Goal: Task Accomplishment & Management: Use online tool/utility

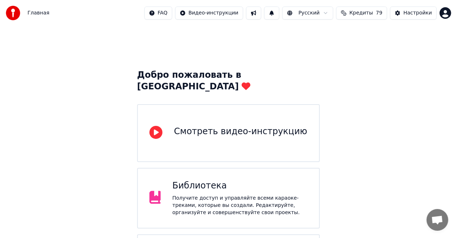
click at [212, 195] on div "Получите доступ и управляйте всеми караоке-треками, которые вы создали. Редакти…" at bounding box center [239, 206] width 135 height 22
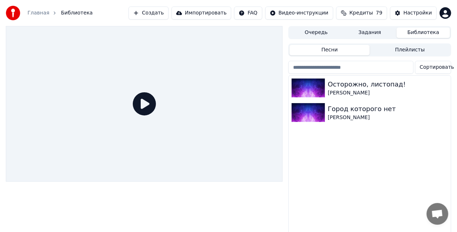
click at [144, 103] on icon at bounding box center [144, 103] width 23 height 23
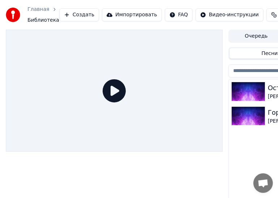
click at [117, 86] on icon at bounding box center [114, 90] width 23 height 23
click at [116, 88] on icon at bounding box center [114, 90] width 23 height 23
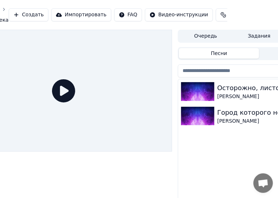
scroll to position [0, 57]
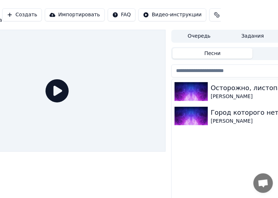
click at [227, 89] on div "Осторожно, листопад!" at bounding box center [267, 88] width 113 height 10
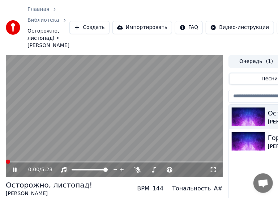
click at [6, 164] on span at bounding box center [8, 162] width 4 height 4
click at [14, 169] on icon at bounding box center [20, 170] width 17 height 6
click at [14, 169] on icon at bounding box center [15, 169] width 4 height 5
click at [14, 169] on icon at bounding box center [20, 170] width 17 height 6
click at [9, 160] on span at bounding box center [11, 162] width 4 height 4
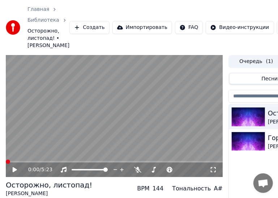
drag, startPoint x: 12, startPoint y: 170, endPoint x: 37, endPoint y: 166, distance: 26.1
click at [12, 170] on icon at bounding box center [20, 170] width 17 height 6
click at [72, 170] on span at bounding box center [72, 169] width 0 height 1
click at [53, 161] on span at bounding box center [53, 162] width 4 height 4
click at [20, 169] on icon at bounding box center [20, 170] width 17 height 6
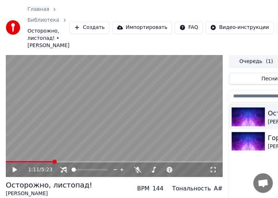
click at [16, 169] on icon at bounding box center [15, 169] width 4 height 5
click at [16, 169] on icon at bounding box center [15, 170] width 4 height 4
click at [16, 169] on icon at bounding box center [15, 169] width 4 height 5
click at [16, 169] on icon at bounding box center [15, 170] width 4 height 4
click at [16, 169] on icon at bounding box center [15, 169] width 4 height 5
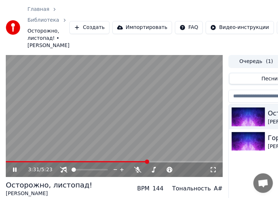
click at [15, 169] on icon at bounding box center [20, 170] width 17 height 6
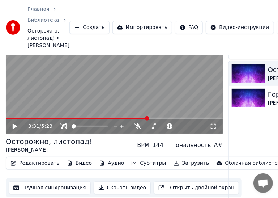
scroll to position [59, 0]
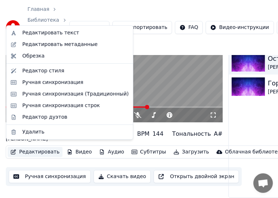
click at [27, 148] on button "Редактировать" at bounding box center [35, 152] width 55 height 10
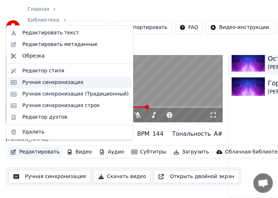
click at [65, 82] on div "Ручная синхронизация" at bounding box center [52, 82] width 61 height 7
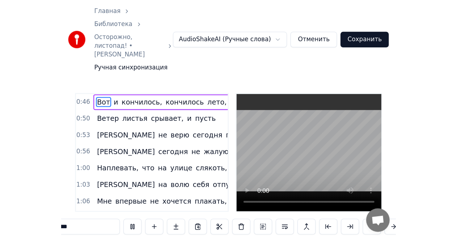
scroll to position [0, 12303]
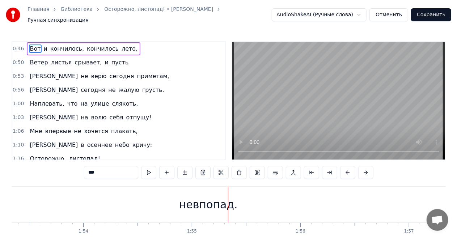
click at [211, 203] on div "невпопад." at bounding box center [208, 204] width 59 height 16
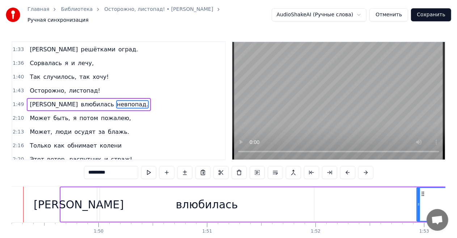
scroll to position [0, 11829]
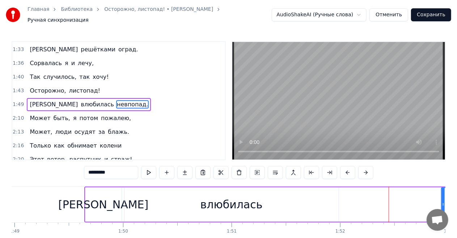
click at [116, 100] on span "невпопад." at bounding box center [132, 104] width 33 height 8
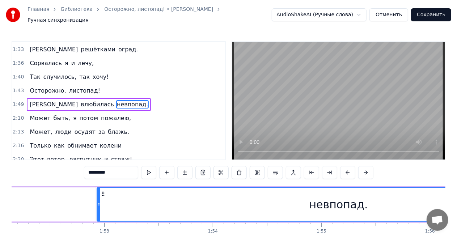
scroll to position [0, 12221]
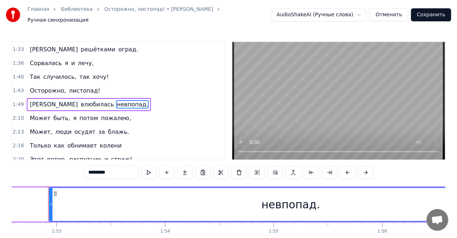
click at [289, 203] on div "невпопад." at bounding box center [291, 204] width 59 height 16
drag, startPoint x: 52, startPoint y: 200, endPoint x: 58, endPoint y: 201, distance: 6.6
click at [58, 202] on icon at bounding box center [57, 205] width 3 height 6
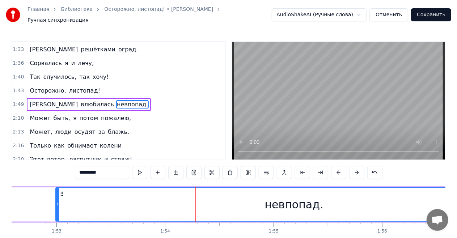
drag, startPoint x: 289, startPoint y: 205, endPoint x: 262, endPoint y: 203, distance: 27.2
click at [262, 203] on div "невпопад." at bounding box center [294, 204] width 476 height 33
drag, startPoint x: 312, startPoint y: 206, endPoint x: 282, endPoint y: 202, distance: 30.2
click at [282, 202] on div "невпопад." at bounding box center [294, 204] width 59 height 16
click at [216, 170] on button at bounding box center [211, 172] width 15 height 13
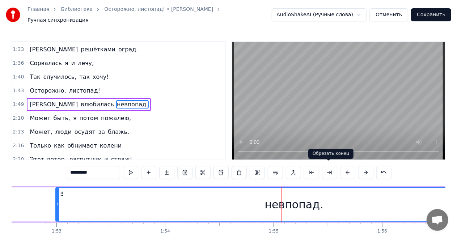
click at [327, 170] on button at bounding box center [329, 172] width 15 height 13
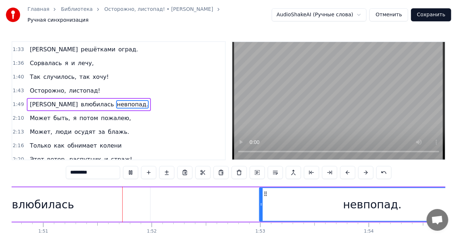
scroll to position [0, 12024]
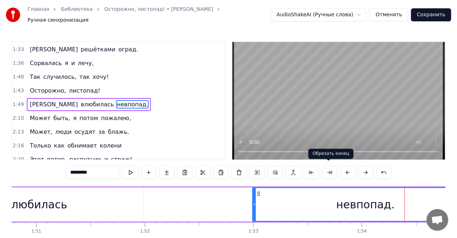
click at [327, 169] on button at bounding box center [329, 172] width 15 height 13
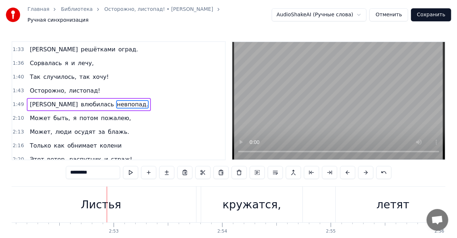
scroll to position [0, 18711]
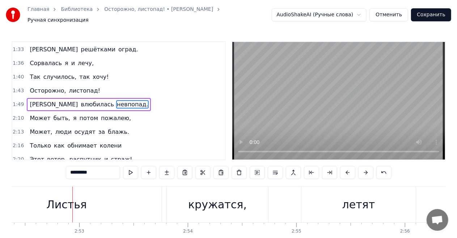
click at [84, 202] on div "Листья" at bounding box center [66, 205] width 190 height 36
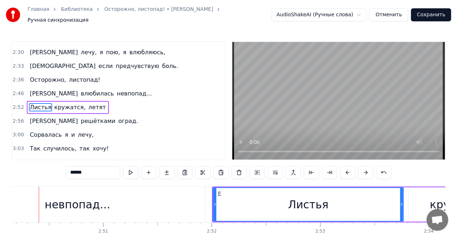
scroll to position [0, 18461]
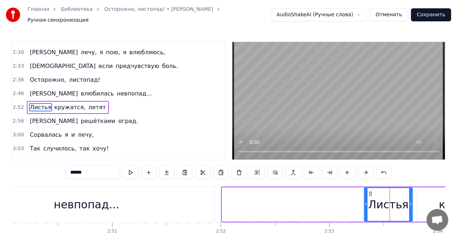
drag, startPoint x: 223, startPoint y: 203, endPoint x: 365, endPoint y: 213, distance: 142.6
click at [365, 213] on div at bounding box center [366, 204] width 3 height 33
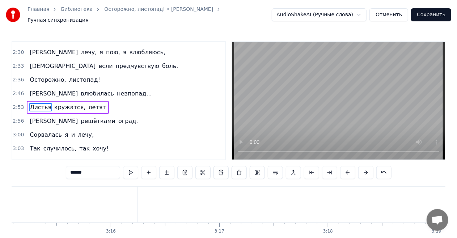
scroll to position [0, 21174]
type input "*********"
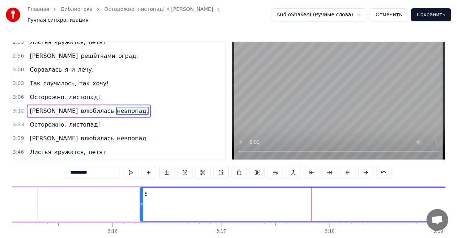
scroll to position [367, 0]
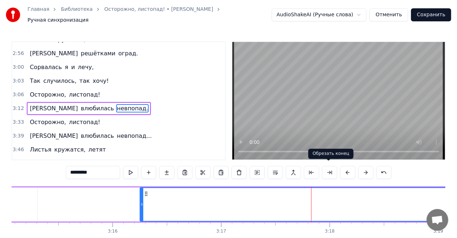
click at [324, 169] on button at bounding box center [329, 172] width 15 height 13
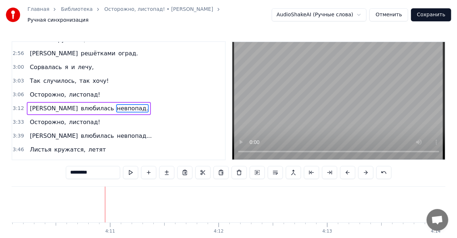
scroll to position [0, 27156]
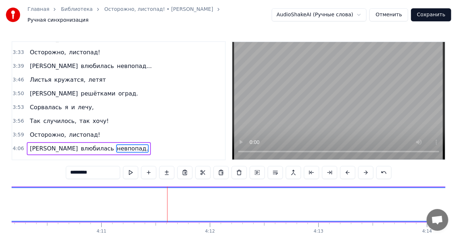
scroll to position [463, 0]
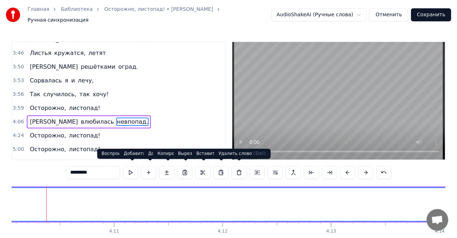
scroll to position [0, 27142]
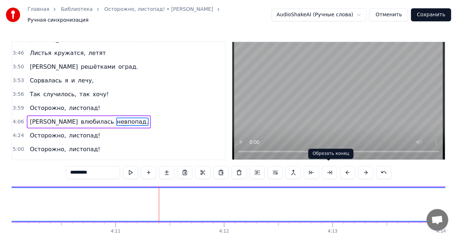
click at [329, 168] on button at bounding box center [329, 172] width 15 height 13
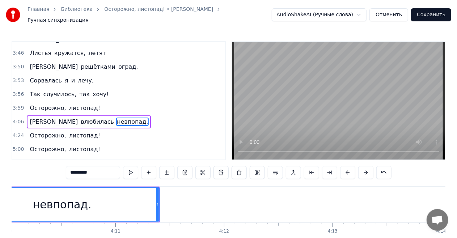
click at [34, 190] on div "невпопад." at bounding box center [62, 204] width 193 height 33
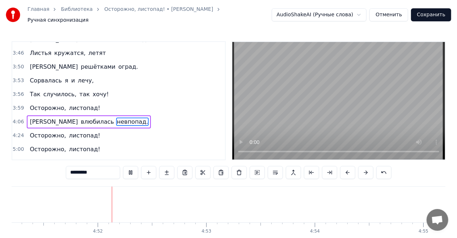
scroll to position [0, 31618]
drag, startPoint x: 207, startPoint y: 194, endPoint x: 195, endPoint y: 192, distance: 12.7
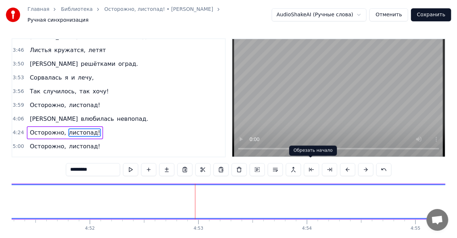
click at [308, 166] on button at bounding box center [311, 169] width 15 height 13
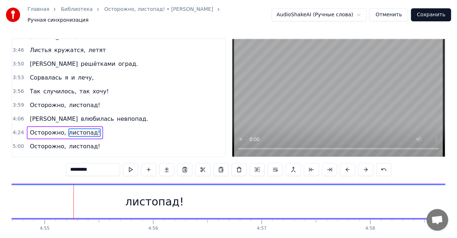
scroll to position [0, 31991]
click at [47, 128] on span "Осторожно," at bounding box center [48, 132] width 38 height 8
type input "**********"
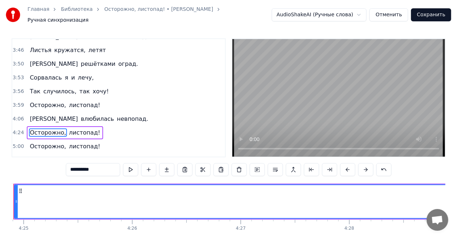
scroll to position [0, 28719]
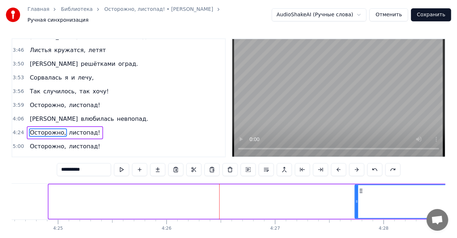
drag, startPoint x: 50, startPoint y: 197, endPoint x: 356, endPoint y: 193, distance: 306.1
click at [356, 193] on div at bounding box center [356, 201] width 3 height 33
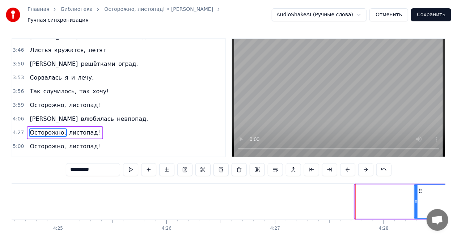
drag, startPoint x: 357, startPoint y: 197, endPoint x: 416, endPoint y: 196, distance: 59.3
click at [416, 199] on icon at bounding box center [416, 202] width 3 height 6
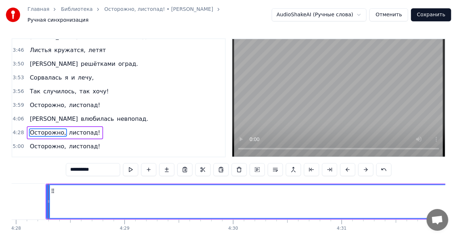
scroll to position [0, 29087]
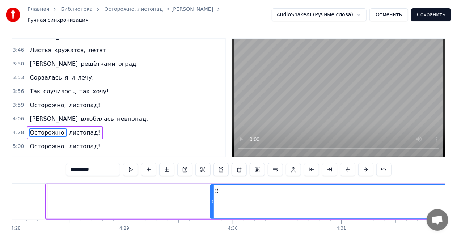
drag, startPoint x: 48, startPoint y: 197, endPoint x: 213, endPoint y: 200, distance: 164.3
click at [213, 200] on icon at bounding box center [212, 202] width 3 height 6
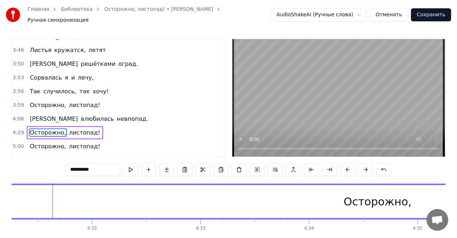
scroll to position [0, 29449]
drag, startPoint x: 64, startPoint y: 224, endPoint x: 82, endPoint y: 224, distance: 17.4
drag, startPoint x: 58, startPoint y: 199, endPoint x: 12, endPoint y: 196, distance: 46.0
click at [12, 196] on div "Осторожно," at bounding box center [372, 201] width 1049 height 33
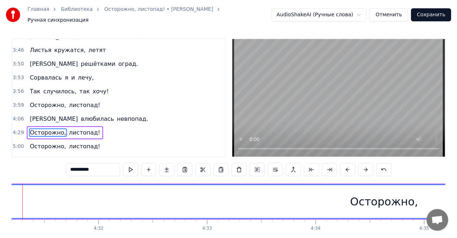
scroll to position [0, 29413]
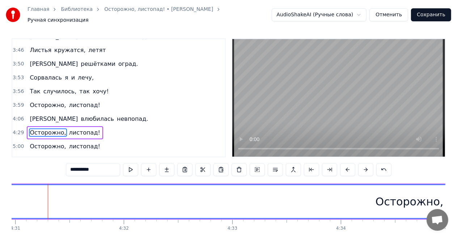
drag, startPoint x: 15, startPoint y: 196, endPoint x: 6, endPoint y: 200, distance: 10.1
click at [6, 200] on div "Главная Библиотека Осторожно, листопад! • [PERSON_NAME] Ручная синхронизация Au…" at bounding box center [228, 126] width 457 height 259
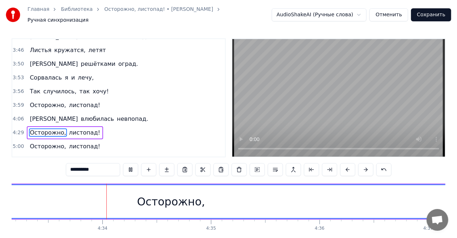
scroll to position [0, 29661]
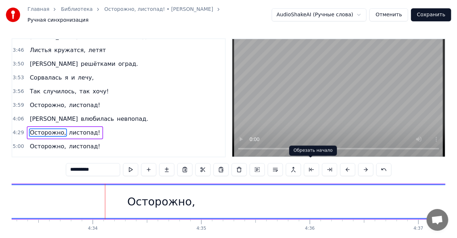
click at [309, 165] on button at bounding box center [311, 169] width 15 height 13
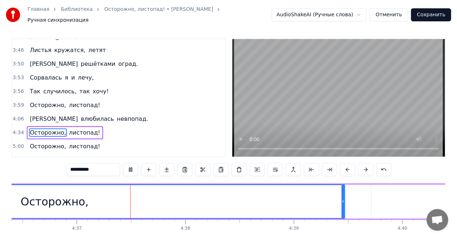
scroll to position [0, 30034]
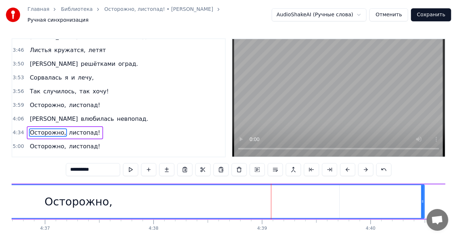
drag, startPoint x: 310, startPoint y: 195, endPoint x: 422, endPoint y: 199, distance: 111.5
click at [422, 199] on icon at bounding box center [422, 202] width 3 height 6
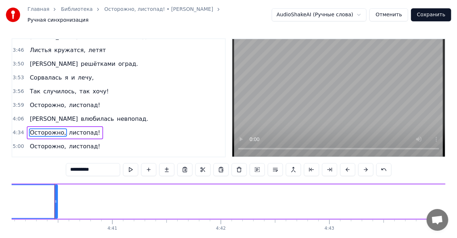
scroll to position [0, 30408]
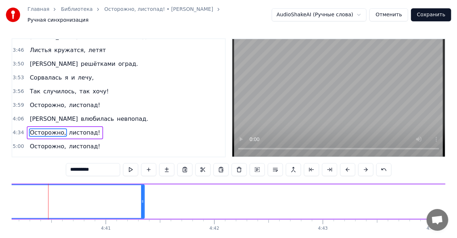
drag, startPoint x: 49, startPoint y: 196, endPoint x: 169, endPoint y: 196, distance: 120.1
click at [144, 199] on icon at bounding box center [142, 202] width 3 height 6
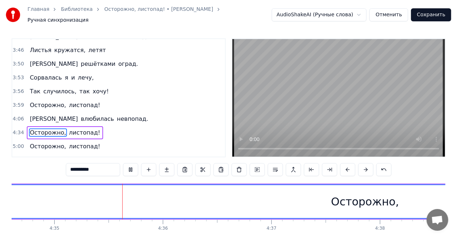
scroll to position [0, 29815]
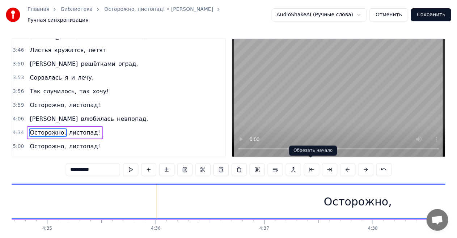
click at [308, 165] on button at bounding box center [311, 169] width 15 height 13
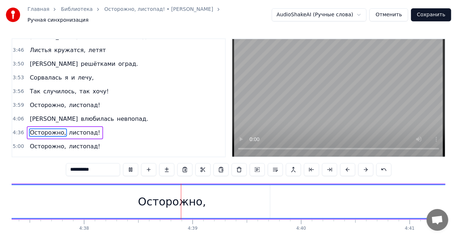
scroll to position [0, 30182]
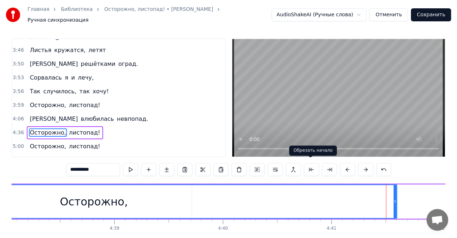
click at [306, 164] on button at bounding box center [311, 169] width 15 height 13
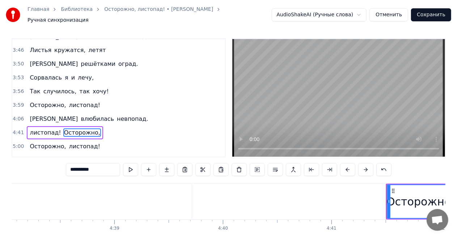
drag, startPoint x: 395, startPoint y: 196, endPoint x: 452, endPoint y: 198, distance: 57.2
click at [452, 198] on div "Главная Библиотека Осторожно, листопад! • [PERSON_NAME] Ручная синхронизация Au…" at bounding box center [228, 126] width 457 height 259
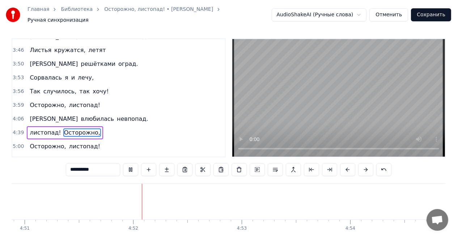
scroll to position [0, 31610]
drag, startPoint x: 83, startPoint y: 120, endPoint x: 41, endPoint y: 119, distance: 42.0
click at [41, 126] on div "листопад! Осторожно," at bounding box center [65, 132] width 76 height 13
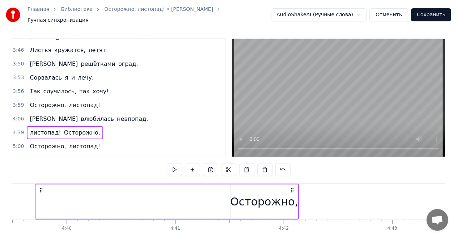
scroll to position [0, 30325]
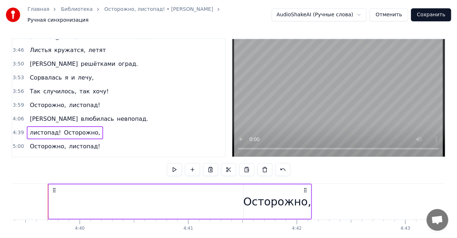
drag, startPoint x: 40, startPoint y: 119, endPoint x: 70, endPoint y: 119, distance: 30.0
click at [70, 126] on div "листопад! Осторожно," at bounding box center [65, 132] width 76 height 13
drag, startPoint x: 70, startPoint y: 119, endPoint x: 42, endPoint y: 119, distance: 28.2
click at [42, 126] on div "листопад! Осторожно," at bounding box center [65, 132] width 76 height 13
drag, startPoint x: 42, startPoint y: 119, endPoint x: 66, endPoint y: 119, distance: 23.9
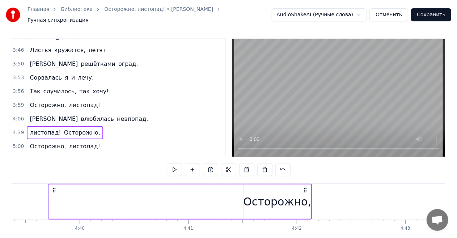
click at [66, 126] on div "листопад! Осторожно," at bounding box center [65, 132] width 76 height 13
click at [305, 190] on circle at bounding box center [304, 190] width 0 height 0
click at [305, 187] on icon at bounding box center [305, 190] width 6 height 6
click at [291, 195] on div "Осторожно," at bounding box center [277, 202] width 68 height 16
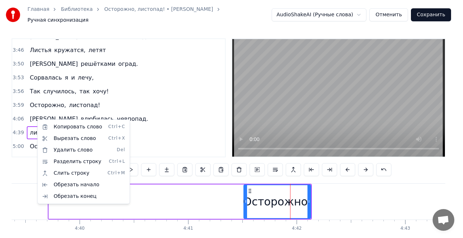
click at [147, 110] on html "Главная Библиотека Осторожно, листопад! • [PERSON_NAME] Ручная синхронизация Au…" at bounding box center [231, 132] width 463 height 271
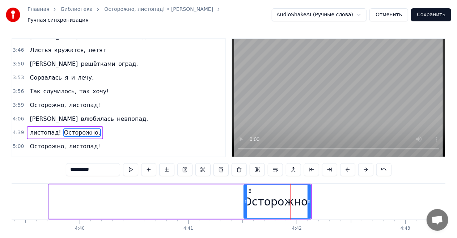
drag, startPoint x: 73, startPoint y: 118, endPoint x: 103, endPoint y: 118, distance: 30.4
click at [103, 126] on div "4:39 листопад! Осторожно," at bounding box center [118, 133] width 213 height 14
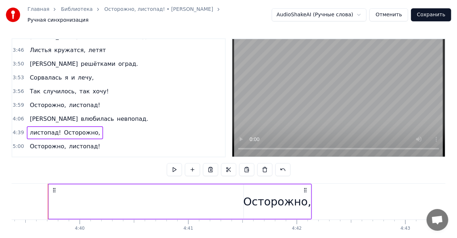
click at [69, 128] on span "Осторожно," at bounding box center [82, 132] width 38 height 8
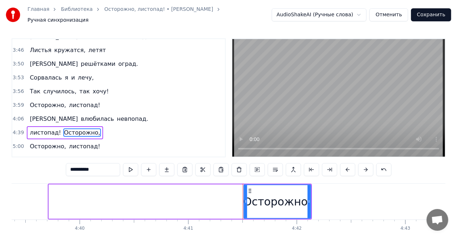
click at [104, 167] on input "**********" at bounding box center [93, 169] width 54 height 13
click at [350, 166] on button at bounding box center [347, 169] width 15 height 13
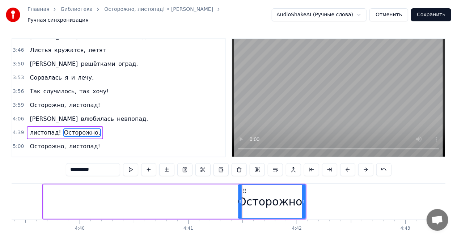
click at [350, 166] on button at bounding box center [347, 169] width 15 height 13
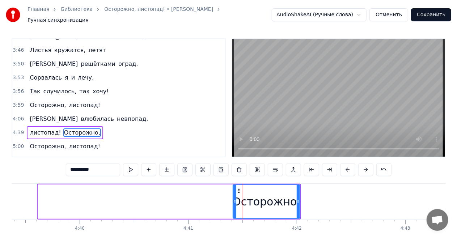
click at [350, 166] on button at bounding box center [347, 169] width 15 height 13
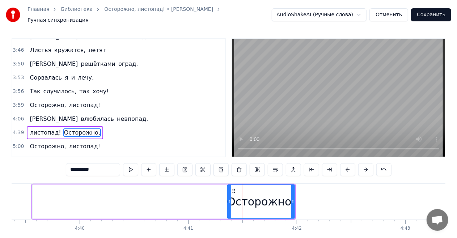
click at [350, 166] on button at bounding box center [347, 169] width 15 height 13
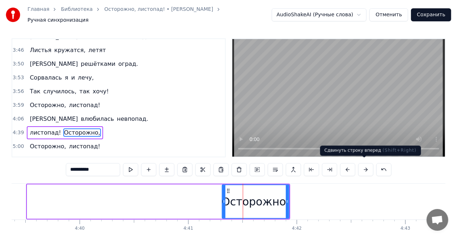
click at [358, 164] on button at bounding box center [365, 169] width 15 height 13
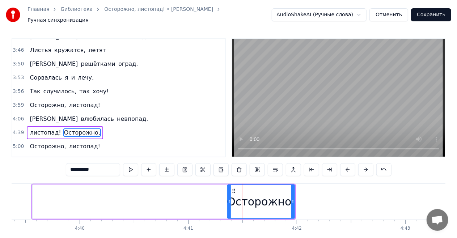
click at [358, 164] on button at bounding box center [365, 169] width 15 height 13
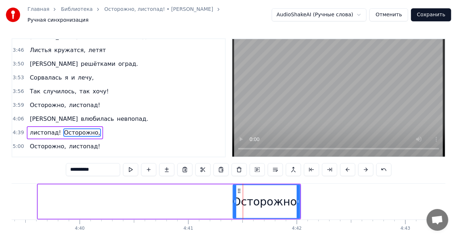
click at [358, 164] on button at bounding box center [365, 169] width 15 height 13
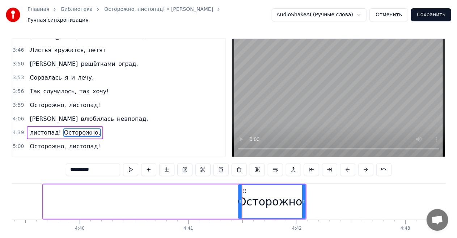
click at [358, 164] on button at bounding box center [365, 169] width 15 height 13
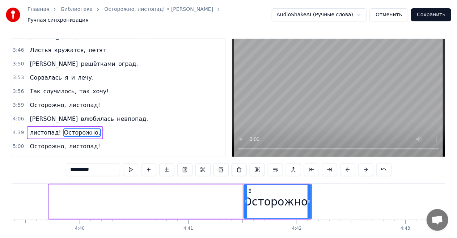
click at [358, 164] on button at bounding box center [365, 169] width 15 height 13
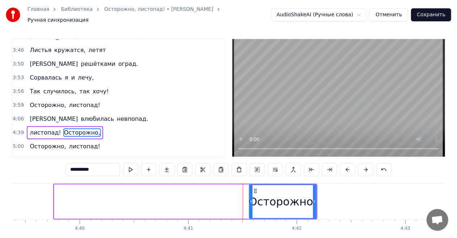
click at [358, 164] on button at bounding box center [365, 169] width 15 height 13
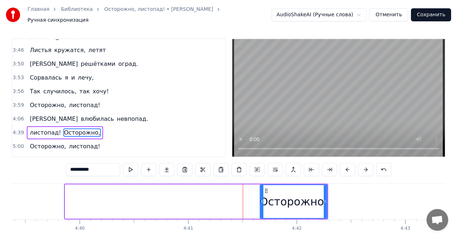
click at [358, 164] on button at bounding box center [365, 169] width 15 height 13
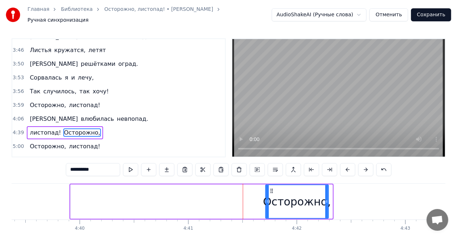
drag, startPoint x: 330, startPoint y: 197, endPoint x: 326, endPoint y: 199, distance: 4.2
click at [326, 199] on icon at bounding box center [326, 202] width 3 height 6
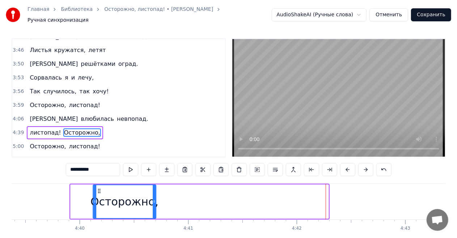
scroll to position [0, 30319]
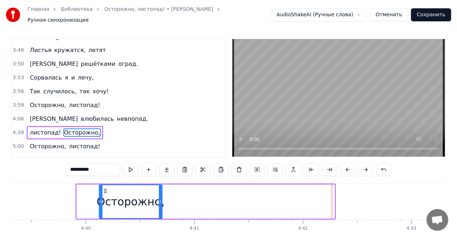
drag, startPoint x: 271, startPoint y: 187, endPoint x: 98, endPoint y: 188, distance: 172.6
click at [102, 188] on icon at bounding box center [105, 191] width 6 height 6
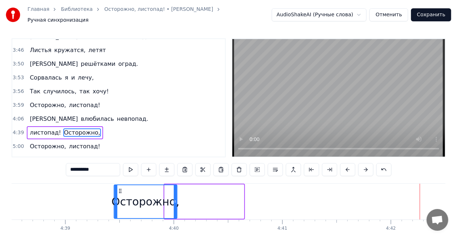
drag, startPoint x: 98, startPoint y: 185, endPoint x: 52, endPoint y: 186, distance: 45.6
click at [117, 188] on icon at bounding box center [120, 191] width 6 height 6
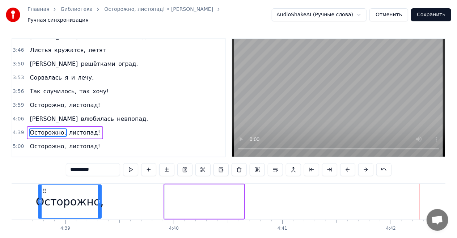
scroll to position [0, 30222]
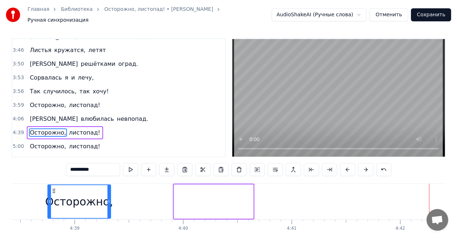
type input "*********"
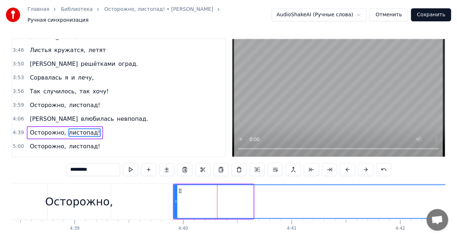
click at [160, 176] on div "0:46 Вот и кончилось, кончилось лето, 0:50 Ветер листья срывает, и пусть 0:53 Я…" at bounding box center [229, 147] width 434 height 218
drag, startPoint x: 211, startPoint y: 188, endPoint x: 198, endPoint y: 189, distance: 13.0
drag, startPoint x: 205, startPoint y: 193, endPoint x: 187, endPoint y: 192, distance: 18.5
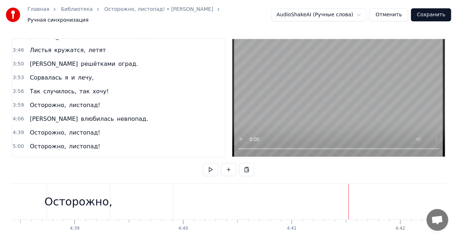
click at [93, 195] on div "Осторожно," at bounding box center [79, 202] width 68 height 16
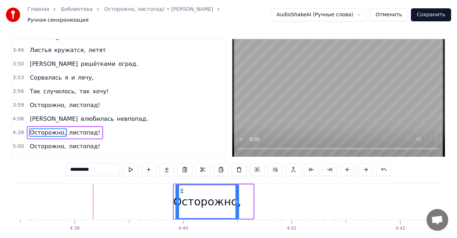
drag, startPoint x: 54, startPoint y: 187, endPoint x: 182, endPoint y: 193, distance: 128.3
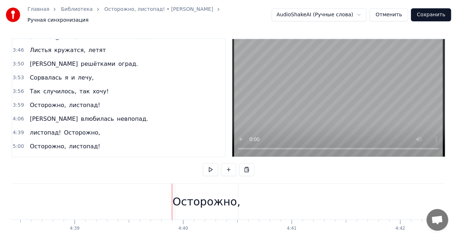
click at [187, 194] on div "Осторожно," at bounding box center [207, 202] width 68 height 16
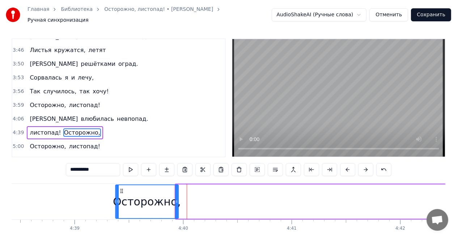
drag, startPoint x: 182, startPoint y: 187, endPoint x: 122, endPoint y: 189, distance: 60.4
click at [122, 189] on icon at bounding box center [122, 191] width 6 height 6
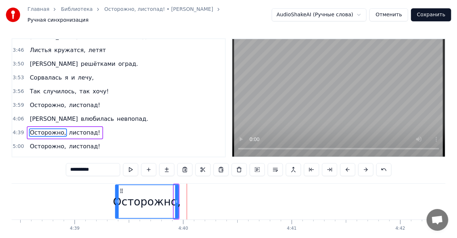
type input "*********"
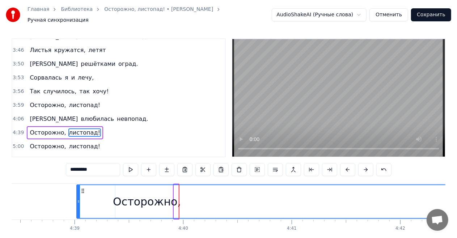
drag, startPoint x: 175, startPoint y: 196, endPoint x: 78, endPoint y: 196, distance: 97.3
click at [78, 199] on icon at bounding box center [78, 202] width 3 height 6
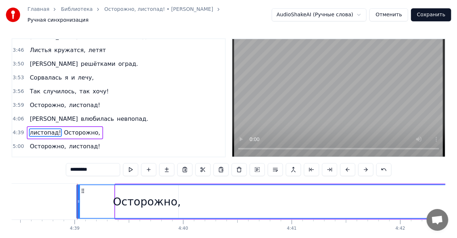
click at [69, 177] on div "0:46 Вот и кончилось, кончилось лето, 0:50 Ветер листья срывает, и пусть 0:53 Я…" at bounding box center [229, 147] width 434 height 218
drag, startPoint x: 174, startPoint y: 204, endPoint x: 140, endPoint y: 205, distance: 34.4
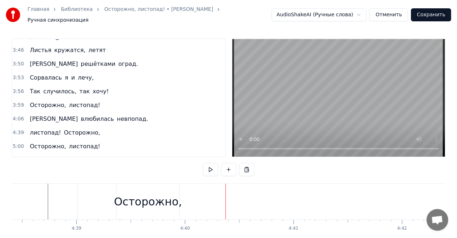
click at [40, 126] on div "листопад! Осторожно," at bounding box center [65, 132] width 76 height 13
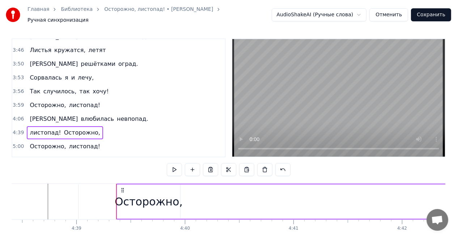
click at [66, 128] on span "Осторожно," at bounding box center [82, 132] width 38 height 8
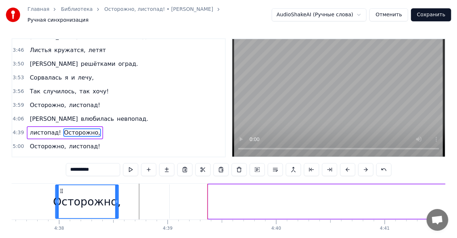
scroll to position [0, 30113]
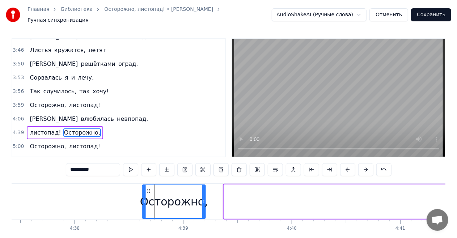
drag, startPoint x: 124, startPoint y: 187, endPoint x: 149, endPoint y: 189, distance: 25.4
click at [149, 189] on icon at bounding box center [149, 191] width 6 height 6
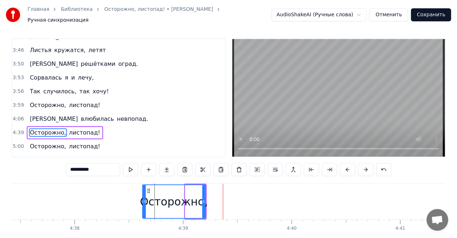
click at [124, 175] on div "0:46 Вот и кончилось, кончилось лето, 0:50 Ветер листья срывает, и пусть 0:53 Я…" at bounding box center [229, 147] width 434 height 218
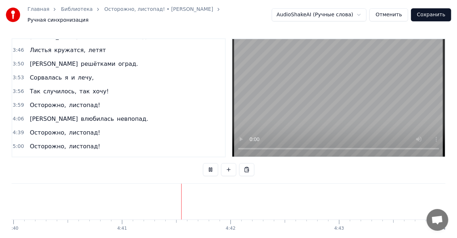
scroll to position [0, 30476]
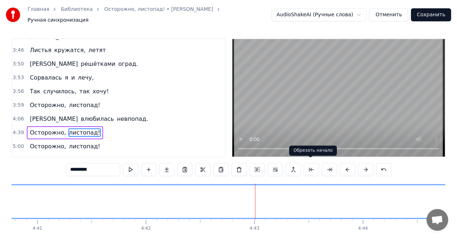
click at [314, 165] on button at bounding box center [311, 169] width 15 height 13
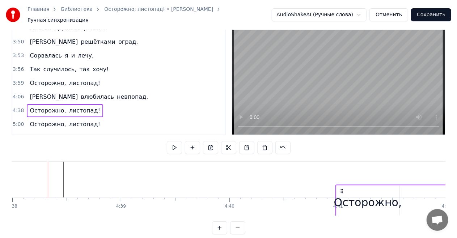
scroll to position [27, 0]
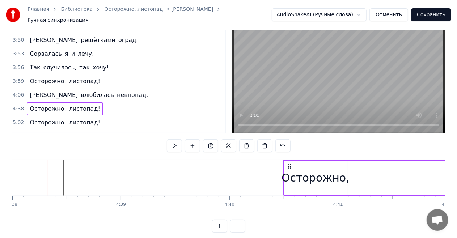
drag, startPoint x: 84, startPoint y: 161, endPoint x: 287, endPoint y: 155, distance: 203.4
click at [287, 155] on div "0:46 Вот и кончилось, кончилось лето, 0:50 Ветер листья срывает, и пусть 0:53 Я…" at bounding box center [229, 123] width 434 height 218
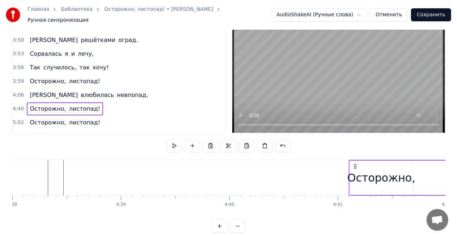
drag, startPoint x: 304, startPoint y: 161, endPoint x: 354, endPoint y: 161, distance: 50.3
click at [354, 164] on icon at bounding box center [355, 167] width 6 height 6
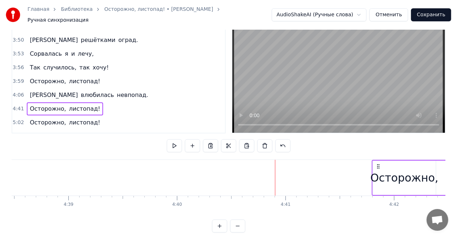
scroll to position [0, 30246]
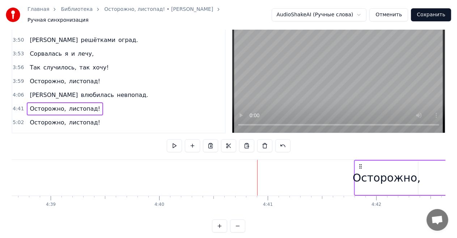
drag, startPoint x: 355, startPoint y: 163, endPoint x: 375, endPoint y: 160, distance: 20.8
click at [364, 164] on icon at bounding box center [361, 167] width 6 height 6
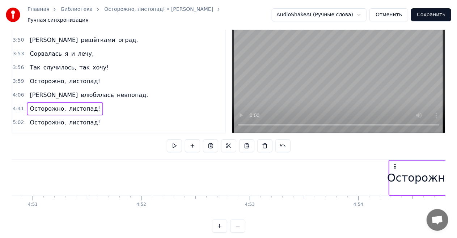
scroll to position [0, 31574]
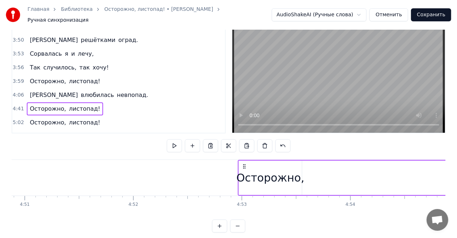
drag, startPoint x: 377, startPoint y: 163, endPoint x: 244, endPoint y: 165, distance: 132.8
click at [244, 165] on icon at bounding box center [244, 167] width 6 height 6
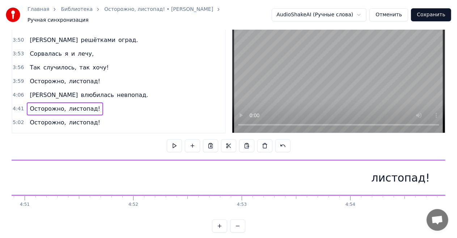
click at [240, 228] on button at bounding box center [237, 226] width 15 height 13
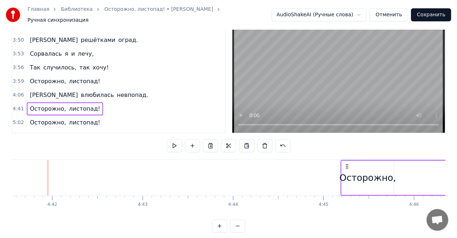
drag, startPoint x: 54, startPoint y: 164, endPoint x: 347, endPoint y: 171, distance: 293.2
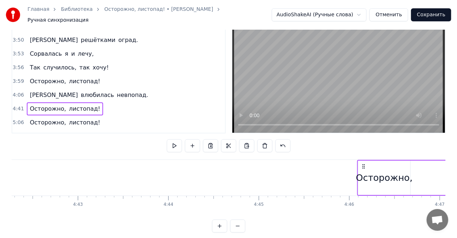
drag, startPoint x: 54, startPoint y: 162, endPoint x: 382, endPoint y: 166, distance: 327.8
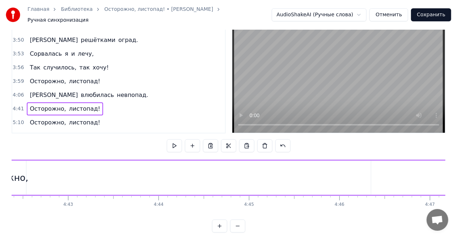
click at [235, 228] on button at bounding box center [237, 226] width 15 height 13
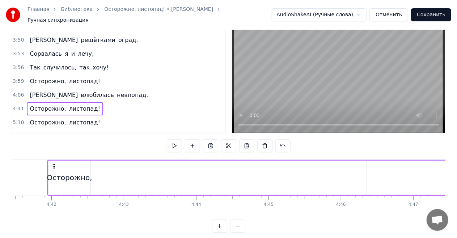
drag, startPoint x: 48, startPoint y: 161, endPoint x: 58, endPoint y: 164, distance: 9.7
click at [58, 164] on div "Осторожно," at bounding box center [69, 178] width 42 height 34
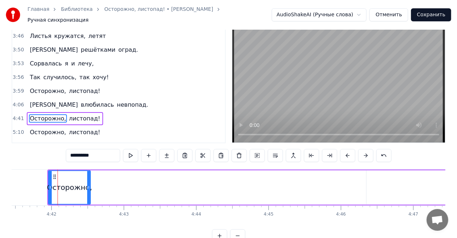
scroll to position [3, 0]
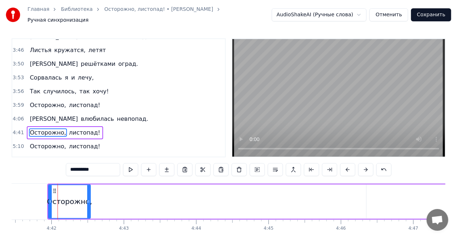
drag, startPoint x: 66, startPoint y: 195, endPoint x: 79, endPoint y: 195, distance: 12.3
click at [79, 196] on div "Осторожно," at bounding box center [69, 201] width 45 height 11
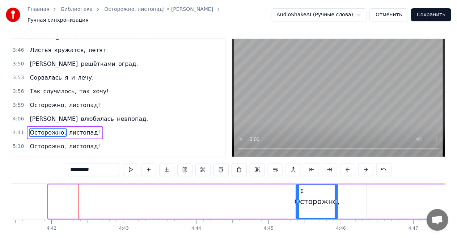
drag, startPoint x: 54, startPoint y: 187, endPoint x: 301, endPoint y: 191, distance: 247.5
click at [301, 191] on div "Осторожно," at bounding box center [316, 201] width 41 height 33
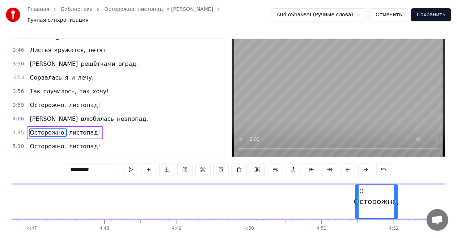
drag, startPoint x: 302, startPoint y: 187, endPoint x: 371, endPoint y: 189, distance: 68.8
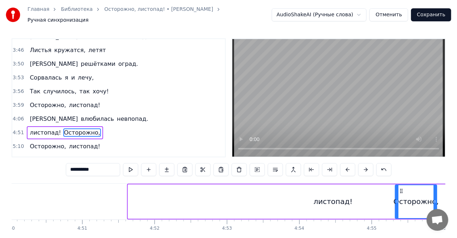
scroll to position [0, 20998]
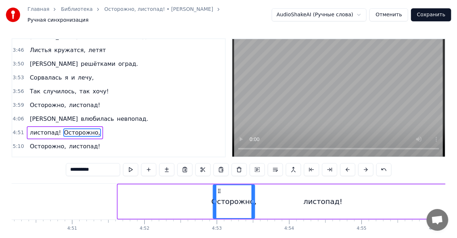
drag, startPoint x: 370, startPoint y: 187, endPoint x: 219, endPoint y: 183, distance: 151.3
click at [219, 185] on div "Осторожно," at bounding box center [233, 201] width 41 height 33
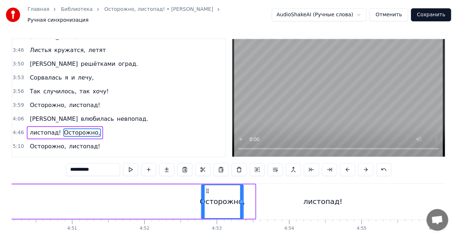
drag, startPoint x: 219, startPoint y: 187, endPoint x: 207, endPoint y: 187, distance: 11.6
click at [207, 191] on circle at bounding box center [207, 191] width 0 height 0
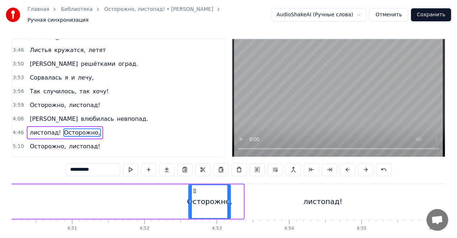
drag, startPoint x: 206, startPoint y: 187, endPoint x: 193, endPoint y: 187, distance: 13.4
click at [193, 188] on icon at bounding box center [195, 191] width 6 height 6
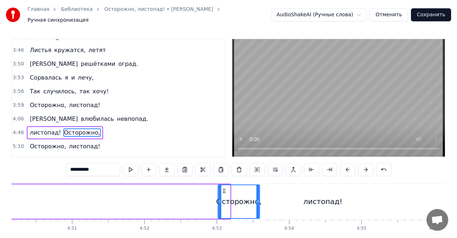
drag, startPoint x: 193, startPoint y: 187, endPoint x: 223, endPoint y: 186, distance: 29.7
click at [223, 188] on icon at bounding box center [224, 191] width 6 height 6
drag, startPoint x: 224, startPoint y: 186, endPoint x: 220, endPoint y: 187, distance: 3.8
click at [220, 188] on icon at bounding box center [222, 191] width 6 height 6
click at [290, 194] on div "листопад!" at bounding box center [323, 202] width 1174 height 34
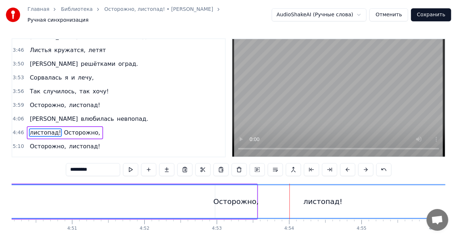
click at [225, 191] on div "листопад!" at bounding box center [323, 201] width 1174 height 33
click at [236, 196] on div "листопад!" at bounding box center [323, 201] width 1174 height 33
click at [240, 199] on div "листопад!" at bounding box center [323, 201] width 1174 height 33
click at [250, 198] on div "листопад!" at bounding box center [323, 201] width 1174 height 33
click at [76, 128] on span "Осторожно," at bounding box center [82, 132] width 38 height 8
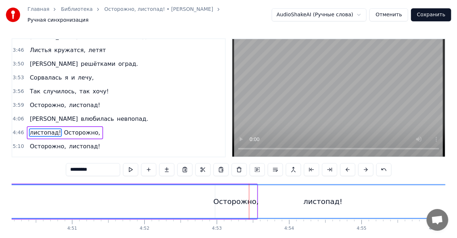
type input "**********"
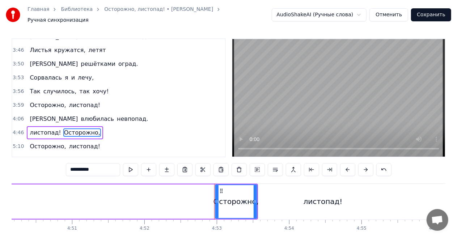
drag, startPoint x: 242, startPoint y: 199, endPoint x: 216, endPoint y: 197, distance: 25.4
click at [216, 197] on div "Осторожно," at bounding box center [236, 201] width 41 height 33
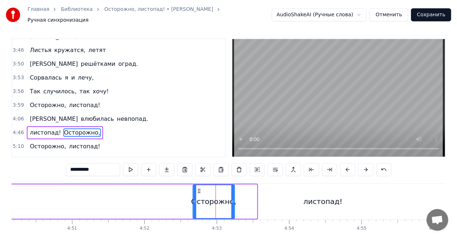
drag, startPoint x: 220, startPoint y: 187, endPoint x: 197, endPoint y: 187, distance: 23.2
click at [198, 191] on circle at bounding box center [198, 191] width 0 height 0
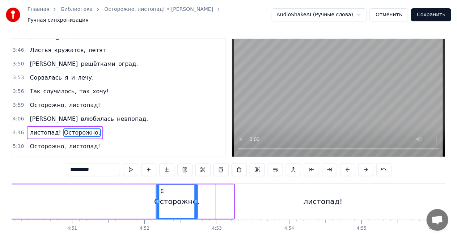
drag, startPoint x: 197, startPoint y: 187, endPoint x: 156, endPoint y: 188, distance: 41.6
click at [159, 188] on icon at bounding box center [162, 191] width 6 height 6
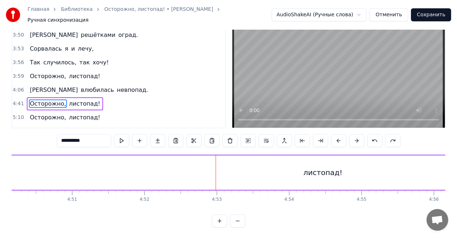
scroll to position [35, 0]
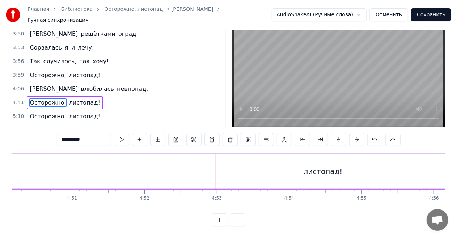
click at [240, 223] on button at bounding box center [237, 219] width 15 height 13
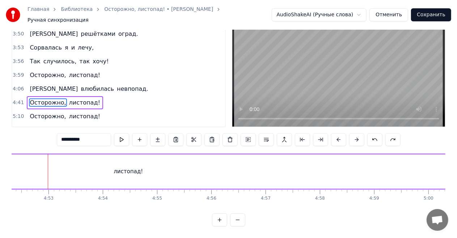
click at [240, 222] on button at bounding box center [237, 219] width 15 height 13
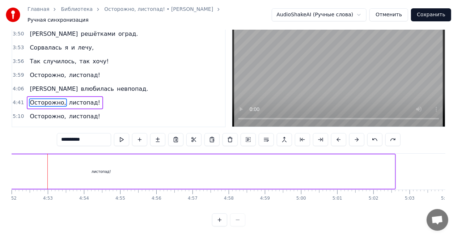
scroll to position [0, 10565]
click at [126, 133] on button at bounding box center [121, 139] width 15 height 13
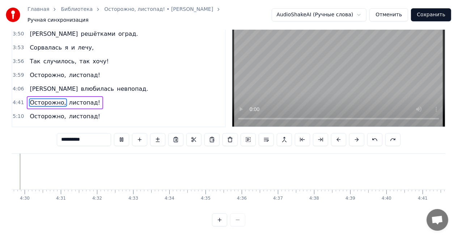
scroll to position [0, 9724]
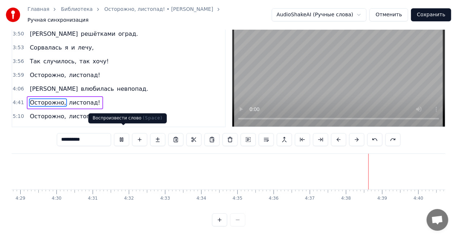
click at [125, 135] on button at bounding box center [121, 139] width 15 height 13
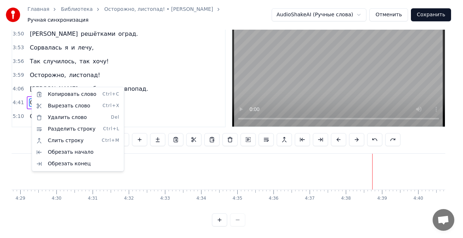
click at [229, 133] on html "Главная Библиотека Осторожно, листопад! • [PERSON_NAME] Ручная синхронизация Au…" at bounding box center [231, 102] width 463 height 271
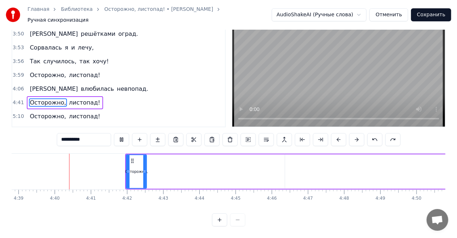
scroll to position [0, 10094]
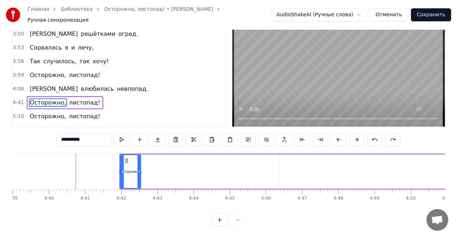
click at [127, 162] on circle at bounding box center [127, 162] width 0 height 0
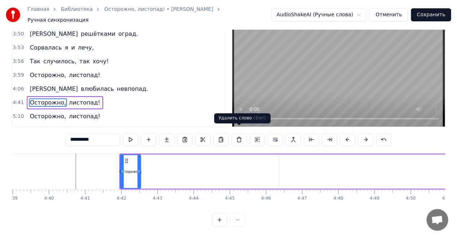
click at [237, 133] on button at bounding box center [239, 139] width 15 height 13
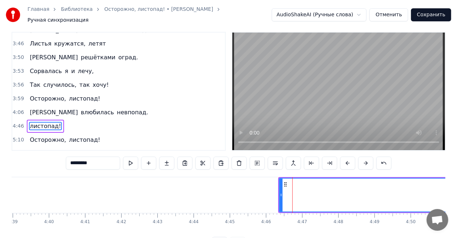
scroll to position [3, 0]
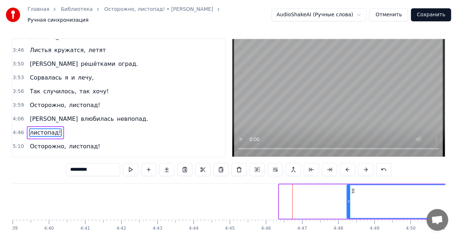
drag, startPoint x: 281, startPoint y: 195, endPoint x: 349, endPoint y: 196, distance: 67.7
click at [349, 199] on icon at bounding box center [348, 202] width 3 height 6
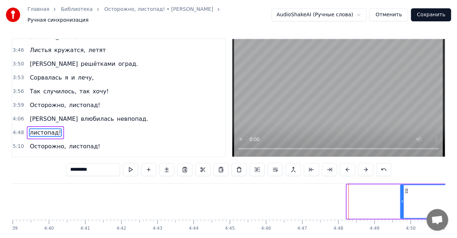
drag, startPoint x: 349, startPoint y: 196, endPoint x: 403, endPoint y: 198, distance: 53.6
click at [403, 199] on icon at bounding box center [402, 202] width 3 height 6
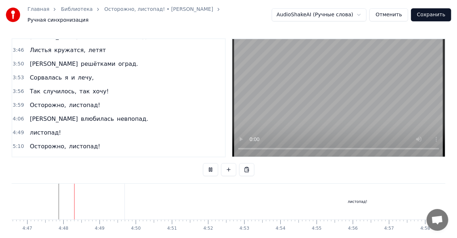
scroll to position [0, 10375]
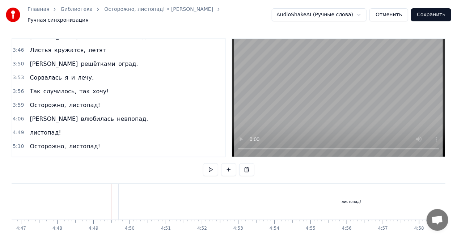
click at [120, 187] on div "листопад!" at bounding box center [352, 202] width 466 height 36
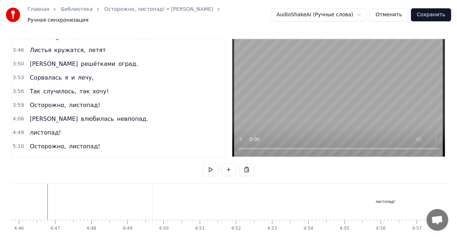
scroll to position [0, 10340]
click at [165, 191] on div "листопад!" at bounding box center [386, 202] width 466 height 36
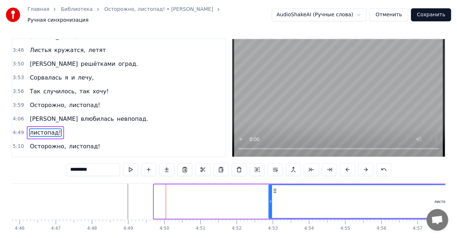
drag, startPoint x: 155, startPoint y: 198, endPoint x: 270, endPoint y: 200, distance: 114.7
click at [270, 200] on icon at bounding box center [270, 202] width 3 height 6
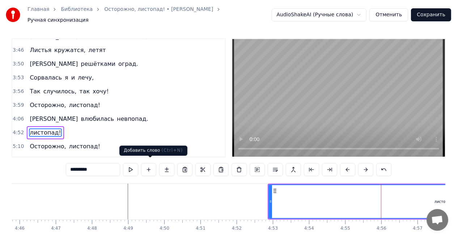
click at [149, 165] on button at bounding box center [148, 169] width 15 height 13
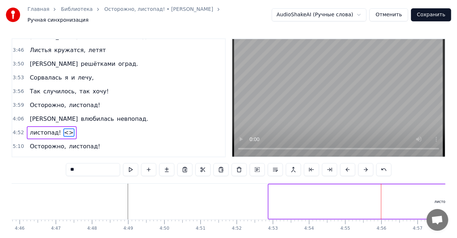
click at [63, 128] on span "<>" at bounding box center [68, 132] width 11 height 8
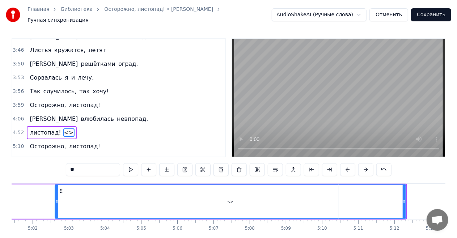
scroll to position [0, 10912]
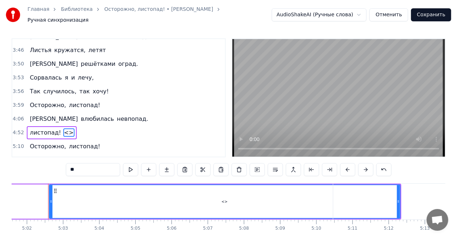
click at [63, 128] on span "<>" at bounding box center [68, 132] width 11 height 8
click at [41, 128] on span "листопад!" at bounding box center [45, 132] width 33 height 8
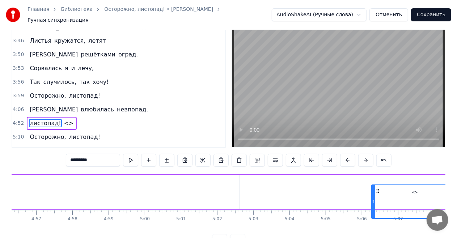
scroll to position [0, 10740]
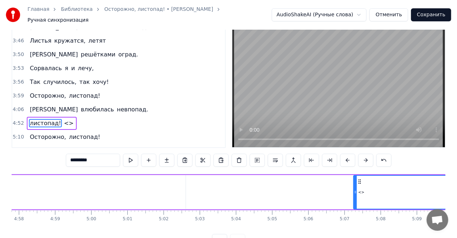
drag, startPoint x: 54, startPoint y: 186, endPoint x: 359, endPoint y: 166, distance: 305.3
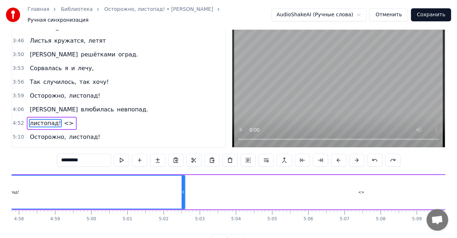
click at [216, 187] on div "<>" at bounding box center [361, 192] width 351 height 34
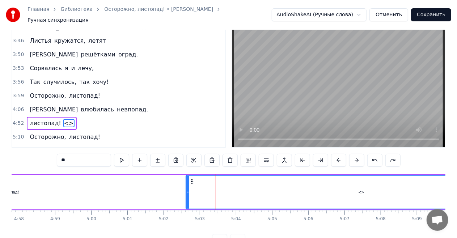
scroll to position [3, 0]
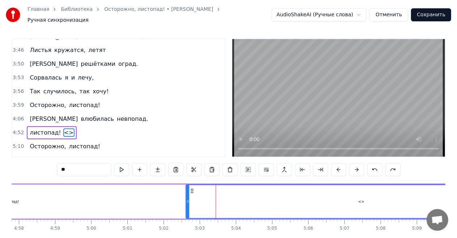
click at [73, 167] on input "**" at bounding box center [84, 169] width 54 height 13
click at [73, 166] on input "**" at bounding box center [84, 169] width 54 height 13
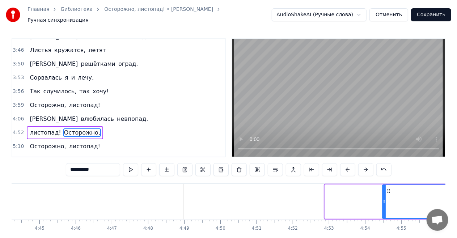
scroll to position [0, 10300]
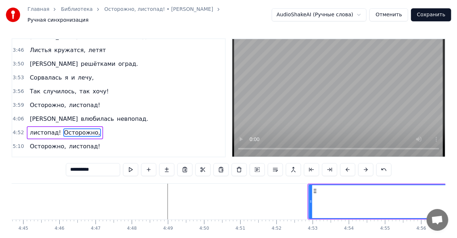
drag, startPoint x: 192, startPoint y: 187, endPoint x: 315, endPoint y: 188, distance: 122.7
click at [315, 188] on icon at bounding box center [315, 191] width 6 height 6
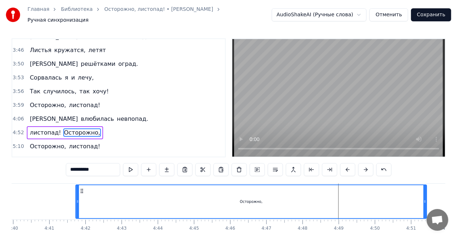
scroll to position [0, 10129]
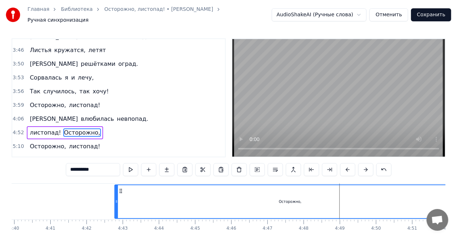
drag, startPoint x: 314, startPoint y: 185, endPoint x: 120, endPoint y: 179, distance: 193.7
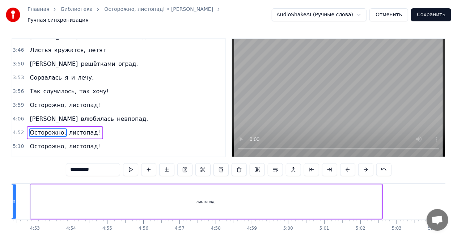
scroll to position [0, 10565]
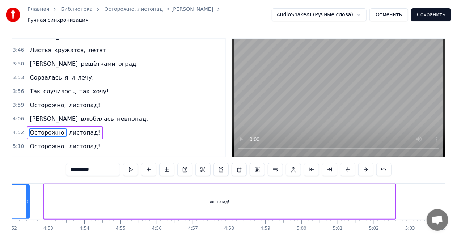
click at [225, 199] on div "листопад!" at bounding box center [220, 201] width 20 height 5
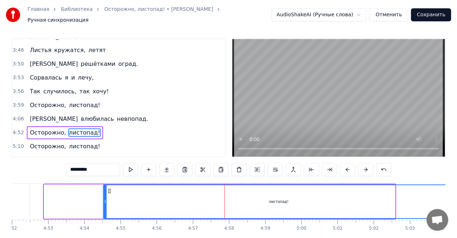
drag, startPoint x: 50, startPoint y: 187, endPoint x: 109, endPoint y: 189, distance: 59.0
click at [109, 189] on icon at bounding box center [109, 191] width 6 height 6
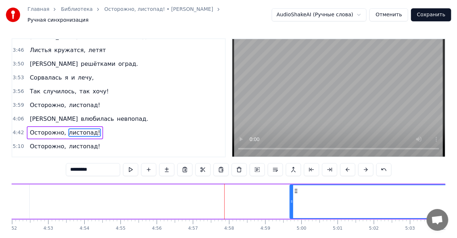
drag, startPoint x: 109, startPoint y: 187, endPoint x: 296, endPoint y: 191, distance: 186.4
click at [296, 191] on div "листопад!" at bounding box center [465, 201] width 350 height 33
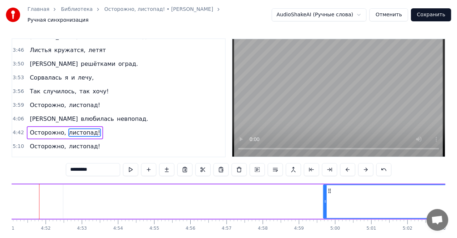
scroll to position [0, 10522]
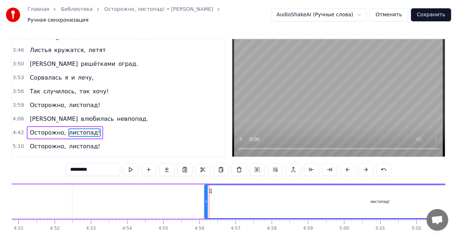
drag, startPoint x: 338, startPoint y: 187, endPoint x: 210, endPoint y: 191, distance: 128.1
click at [210, 191] on div "листопад!" at bounding box center [380, 201] width 350 height 33
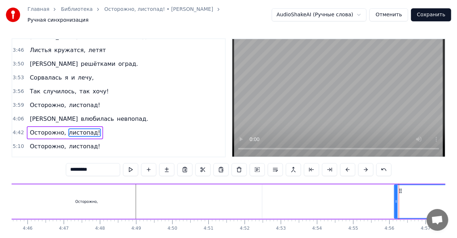
scroll to position [0, 10325]
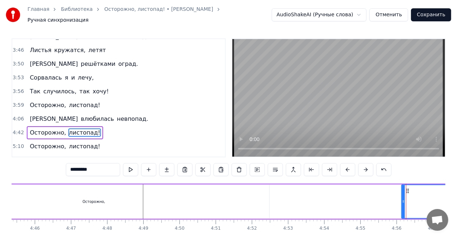
drag, startPoint x: 90, startPoint y: 194, endPoint x: 95, endPoint y: 195, distance: 5.1
click at [95, 195] on div "Осторожно," at bounding box center [93, 202] width 351 height 34
type input "**********"
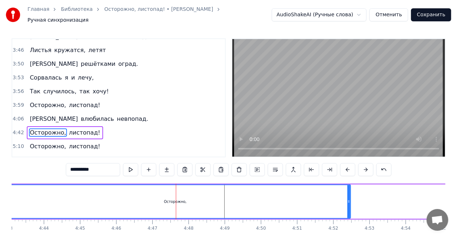
scroll to position [0, 10216]
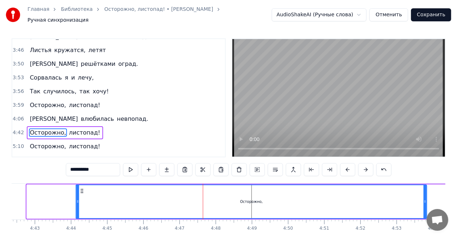
drag, startPoint x: 32, startPoint y: 186, endPoint x: 81, endPoint y: 187, distance: 49.2
click at [81, 188] on icon at bounding box center [82, 191] width 6 height 6
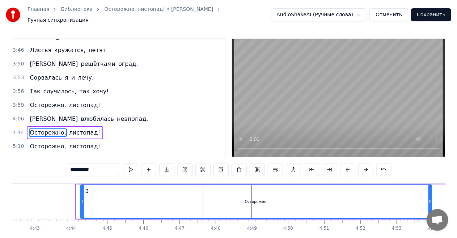
drag, startPoint x: 82, startPoint y: 187, endPoint x: 87, endPoint y: 187, distance: 5.1
click at [87, 188] on icon at bounding box center [87, 191] width 6 height 6
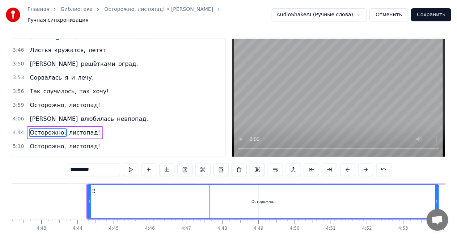
scroll to position [0, 10271]
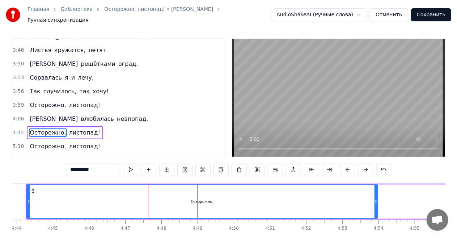
click at [394, 194] on div "Осторожно, листопад!" at bounding box center [417, 202] width 782 height 36
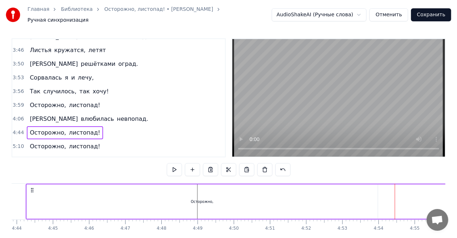
click at [345, 195] on div "Осторожно," at bounding box center [202, 202] width 351 height 34
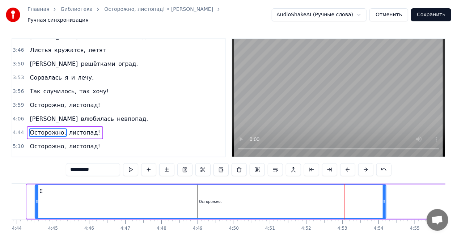
drag, startPoint x: 33, startPoint y: 185, endPoint x: 41, endPoint y: 188, distance: 8.7
click at [41, 188] on icon at bounding box center [41, 191] width 6 height 6
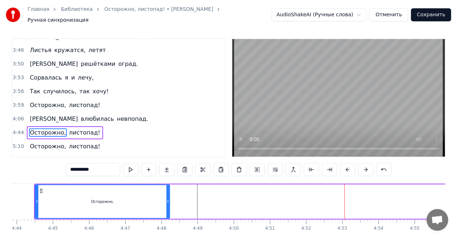
drag, startPoint x: 384, startPoint y: 198, endPoint x: 168, endPoint y: 196, distance: 216.4
click at [168, 199] on icon at bounding box center [167, 202] width 3 height 6
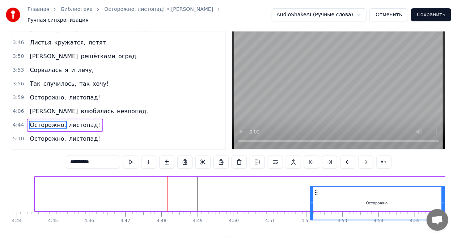
scroll to position [15, 0]
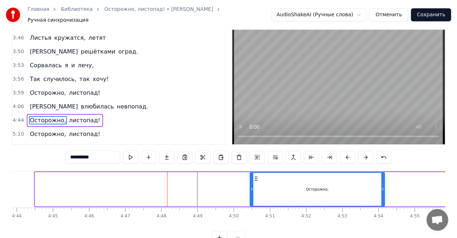
drag, startPoint x: 41, startPoint y: 187, endPoint x: 329, endPoint y: 163, distance: 289.0
click at [329, 163] on div "0:46 Вот и кончилось, кончилось лето, 0:50 Ветер листья срывает, и пусть 0:53 Я…" at bounding box center [229, 135] width 434 height 218
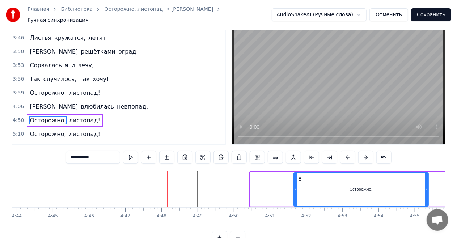
drag, startPoint x: 257, startPoint y: 174, endPoint x: 300, endPoint y: 173, distance: 43.4
click at [300, 176] on icon at bounding box center [300, 179] width 6 height 6
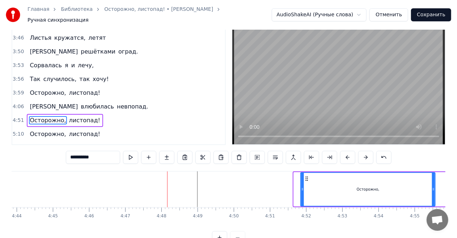
drag, startPoint x: 299, startPoint y: 174, endPoint x: 306, endPoint y: 174, distance: 7.2
click at [306, 178] on circle at bounding box center [306, 178] width 0 height 0
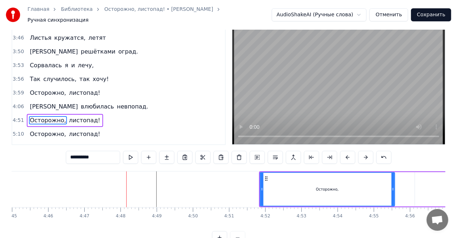
scroll to position [0, 10353]
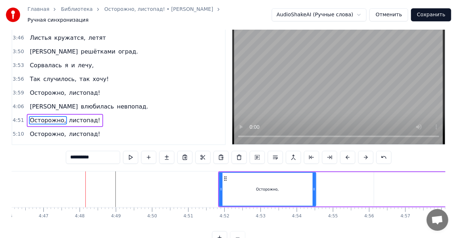
drag, startPoint x: 352, startPoint y: 184, endPoint x: 314, endPoint y: 185, distance: 38.0
click at [314, 186] on icon at bounding box center [314, 189] width 3 height 6
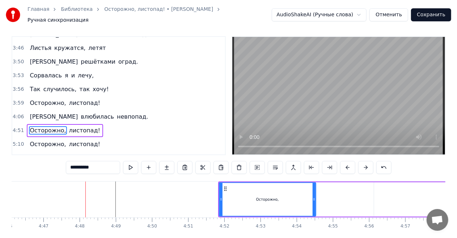
scroll to position [3, 0]
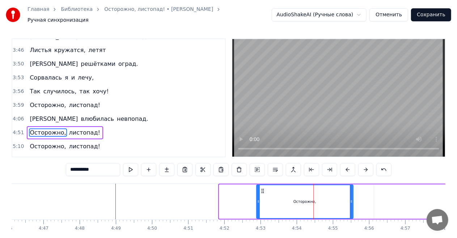
drag, startPoint x: 225, startPoint y: 187, endPoint x: 262, endPoint y: 189, distance: 37.3
click at [262, 189] on icon at bounding box center [262, 191] width 6 height 6
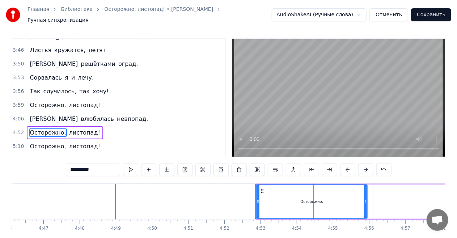
drag, startPoint x: 351, startPoint y: 196, endPoint x: 365, endPoint y: 196, distance: 14.5
click at [365, 199] on icon at bounding box center [365, 202] width 3 height 6
drag, startPoint x: 365, startPoint y: 196, endPoint x: 371, endPoint y: 197, distance: 5.5
click at [371, 199] on icon at bounding box center [370, 202] width 3 height 6
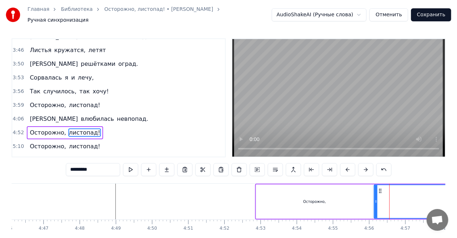
click at [365, 193] on div "Осторожно," at bounding box center [314, 202] width 117 height 34
type input "**********"
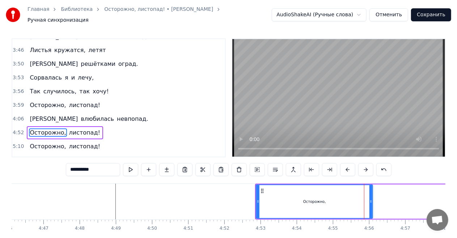
click at [256, 173] on div "**********" at bounding box center [229, 170] width 326 height 14
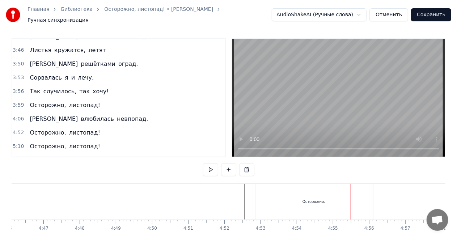
click at [277, 193] on div "Осторожно," at bounding box center [313, 202] width 117 height 36
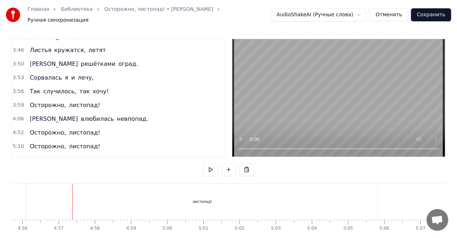
scroll to position [0, 10724]
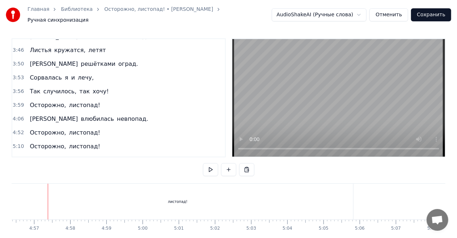
click at [335, 193] on div "листопад!" at bounding box center [177, 202] width 351 height 36
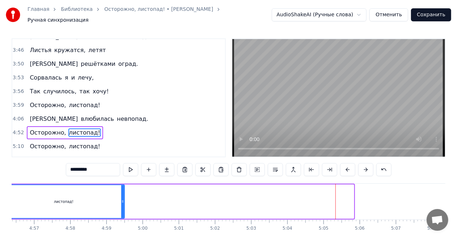
drag, startPoint x: 352, startPoint y: 197, endPoint x: 122, endPoint y: 192, distance: 229.4
click at [122, 192] on div at bounding box center [122, 201] width 3 height 33
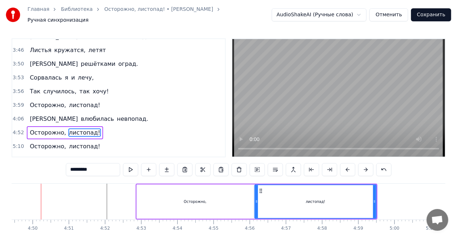
scroll to position [0, 10465]
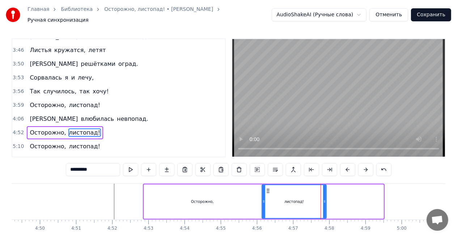
drag, startPoint x: 382, startPoint y: 197, endPoint x: 325, endPoint y: 197, distance: 57.2
click at [325, 199] on icon at bounding box center [324, 202] width 3 height 6
click at [148, 176] on div "0:46 Вот и кончилось, кончилось лето, 0:50 Ветер листья срывает, и пусть 0:53 Я…" at bounding box center [229, 147] width 434 height 218
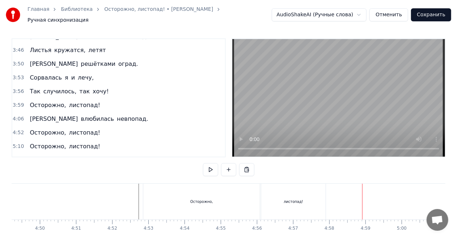
click at [312, 194] on div "листопад!" at bounding box center [293, 202] width 64 height 36
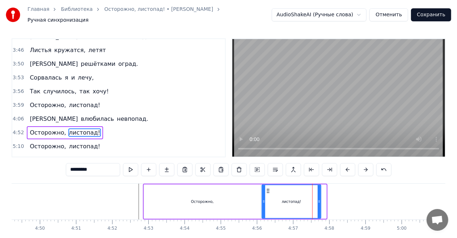
drag, startPoint x: 325, startPoint y: 197, endPoint x: 319, endPoint y: 197, distance: 5.4
click at [319, 199] on icon at bounding box center [319, 202] width 3 height 6
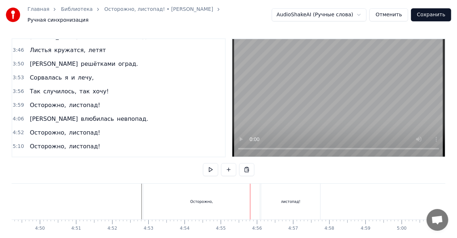
click at [228, 192] on div "Осторожно," at bounding box center [201, 202] width 117 height 36
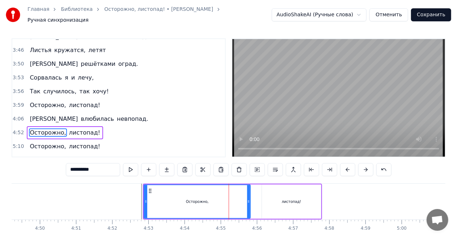
drag, startPoint x: 258, startPoint y: 197, endPoint x: 249, endPoint y: 198, distance: 8.7
click at [249, 199] on icon at bounding box center [248, 202] width 3 height 6
click at [137, 177] on div "0:46 Вот и кончилось, кончилось лето, 0:50 Ветер листья срывает, и пусть 0:53 Я…" at bounding box center [229, 147] width 434 height 218
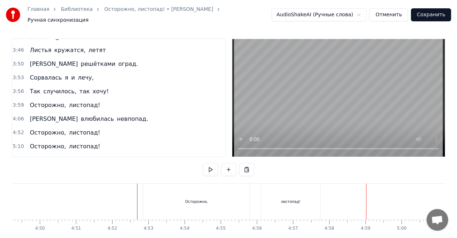
click at [298, 191] on div "листопад!" at bounding box center [290, 202] width 59 height 36
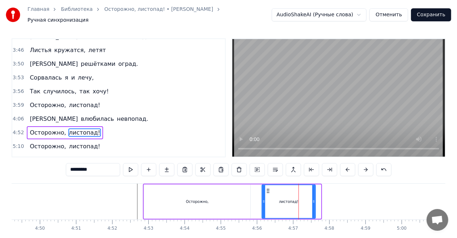
drag, startPoint x: 319, startPoint y: 196, endPoint x: 314, endPoint y: 198, distance: 5.6
click at [314, 199] on icon at bounding box center [313, 202] width 3 height 6
click at [237, 196] on div "Осторожно," at bounding box center [197, 202] width 106 height 34
type input "**********"
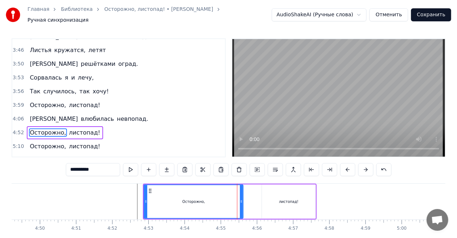
drag, startPoint x: 248, startPoint y: 197, endPoint x: 241, endPoint y: 198, distance: 7.3
click at [241, 199] on icon at bounding box center [241, 202] width 3 height 6
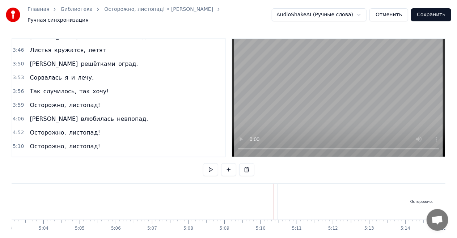
scroll to position [0, 11022]
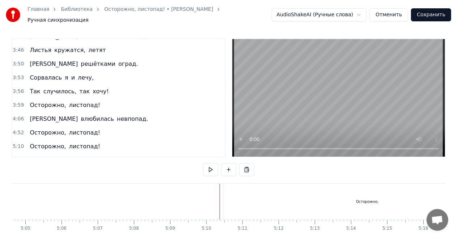
click at [380, 192] on div "Осторожно," at bounding box center [367, 202] width 288 height 36
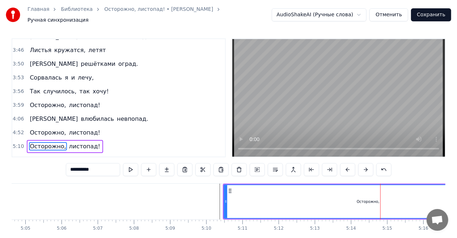
scroll to position [17, 0]
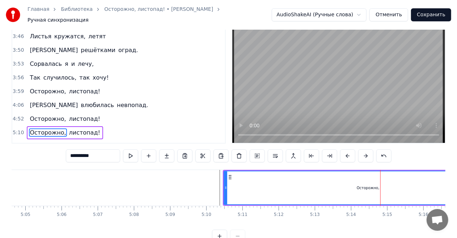
click at [17, 129] on span "5:10" at bounding box center [18, 132] width 11 height 7
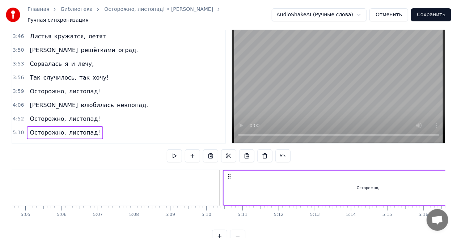
click at [13, 129] on span "5:10" at bounding box center [18, 132] width 11 height 7
click at [14, 129] on span "5:10" at bounding box center [18, 132] width 11 height 7
click at [206, 212] on div "5:10" at bounding box center [207, 215] width 10 height 6
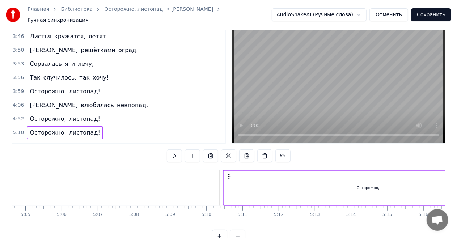
click at [222, 171] on html "Главная Библиотека Осторожно, листопад! • [PERSON_NAME] Ручная синхронизация Au…" at bounding box center [228, 118] width 457 height 271
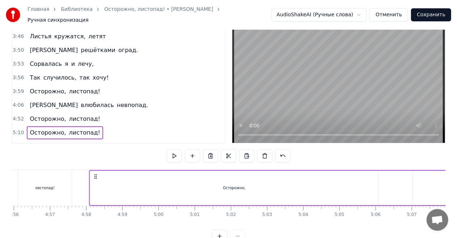
scroll to position [0, 10706]
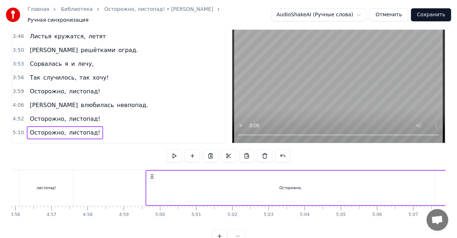
drag, startPoint x: 228, startPoint y: 172, endPoint x: 151, endPoint y: 180, distance: 77.9
click at [151, 180] on div "Осторожно, листопад!" at bounding box center [359, 188] width 429 height 36
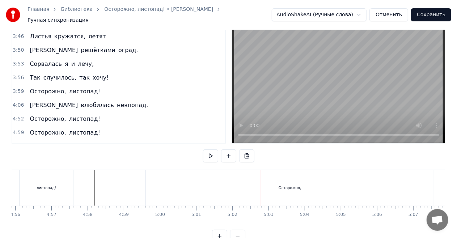
click at [249, 179] on div "Осторожно," at bounding box center [290, 188] width 288 height 36
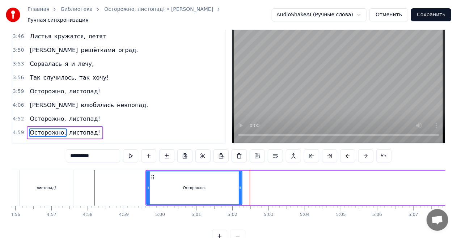
drag, startPoint x: 433, startPoint y: 184, endPoint x: 241, endPoint y: 179, distance: 192.5
click at [241, 179] on div at bounding box center [240, 188] width 3 height 33
click at [430, 183] on div "Осторожно, листопад!" at bounding box center [359, 188] width 429 height 36
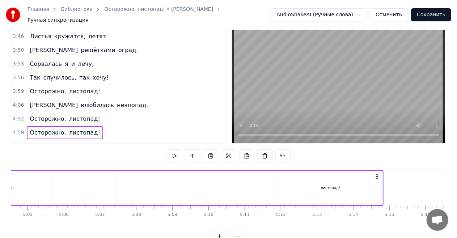
scroll to position [0, 11026]
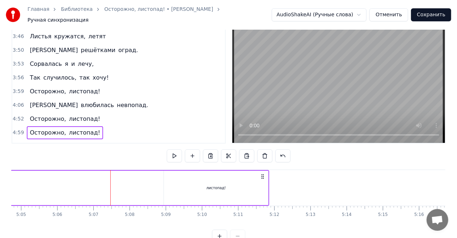
drag, startPoint x: 185, startPoint y: 173, endPoint x: 262, endPoint y: 177, distance: 76.8
click at [262, 177] on div "Осторожно, листопад!" at bounding box center [54, 188] width 429 height 36
click at [50, 174] on div "Осторожно, листопад!" at bounding box center [54, 188] width 429 height 36
drag, startPoint x: 263, startPoint y: 172, endPoint x: 229, endPoint y: 173, distance: 33.7
click at [232, 174] on icon at bounding box center [232, 177] width 6 height 6
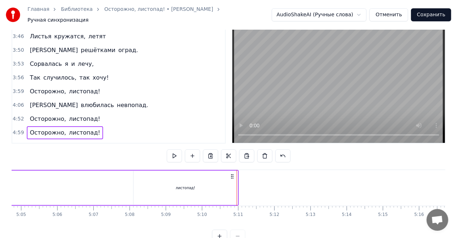
click at [166, 175] on div "листопад!" at bounding box center [186, 188] width 104 height 34
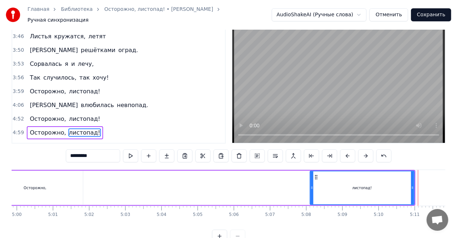
scroll to position [0, 10843]
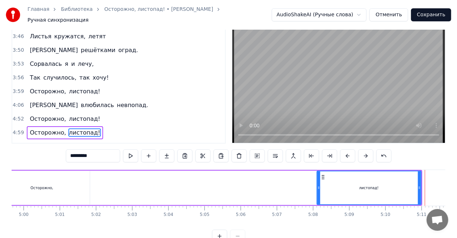
click at [236, 179] on div "Осторожно, листопад!" at bounding box center [207, 188] width 429 height 36
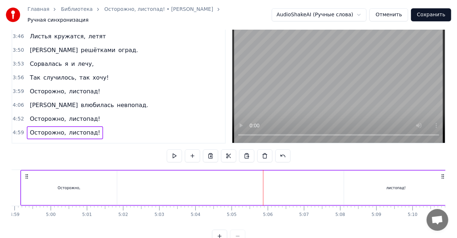
scroll to position [0, 10829]
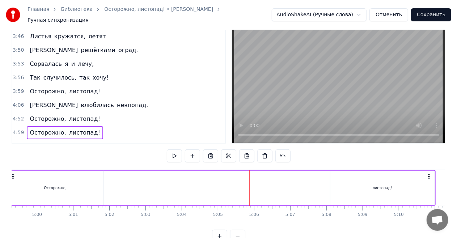
click at [384, 185] on div "листопад!" at bounding box center [383, 187] width 20 height 5
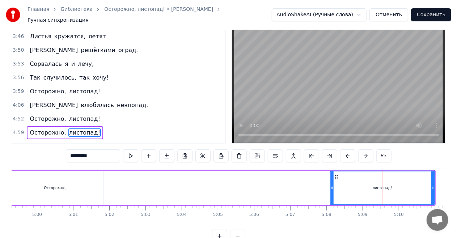
click at [276, 182] on div "Осторожно, листопад!" at bounding box center [221, 188] width 429 height 36
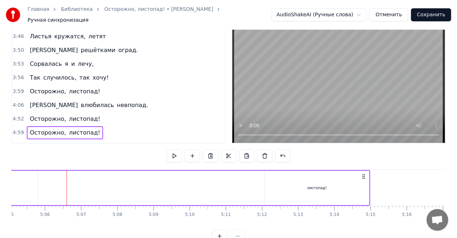
drag, startPoint x: 428, startPoint y: 173, endPoint x: 381, endPoint y: 174, distance: 46.7
click at [367, 174] on icon at bounding box center [364, 177] width 6 height 6
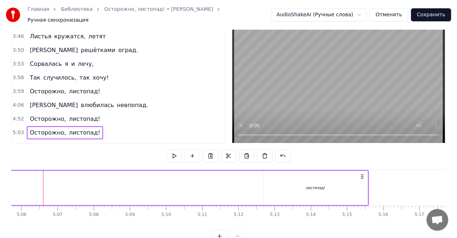
scroll to position [0, 11064]
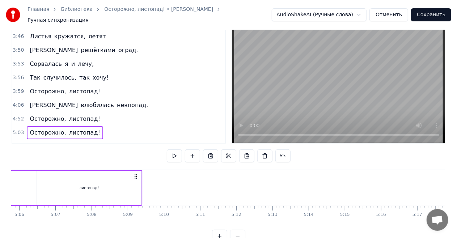
drag, startPoint x: 381, startPoint y: 173, endPoint x: 132, endPoint y: 172, distance: 248.2
click at [133, 174] on icon at bounding box center [136, 177] width 6 height 6
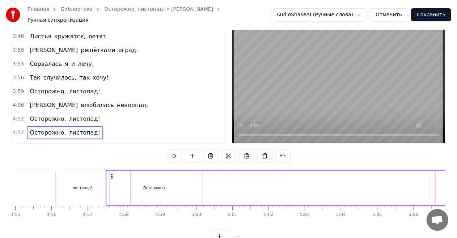
scroll to position [0, 10677]
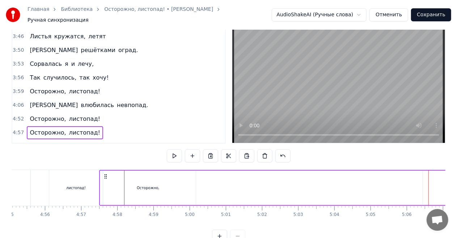
click at [105, 174] on icon at bounding box center [106, 177] width 6 height 6
click at [167, 182] on div "Осторожно," at bounding box center [148, 188] width 96 height 34
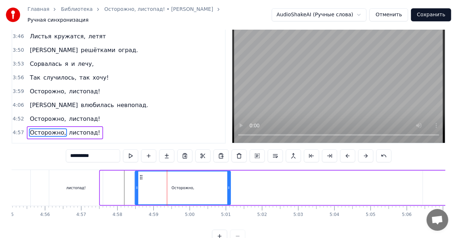
drag, startPoint x: 107, startPoint y: 173, endPoint x: 141, endPoint y: 175, distance: 34.8
click at [141, 175] on icon at bounding box center [141, 177] width 6 height 6
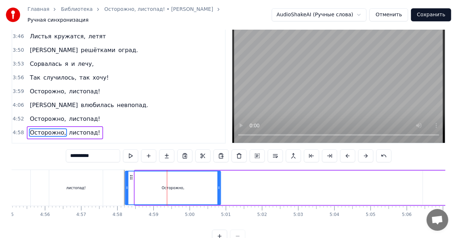
drag, startPoint x: 140, startPoint y: 174, endPoint x: 131, endPoint y: 174, distance: 9.8
click at [131, 174] on icon at bounding box center [131, 177] width 6 height 6
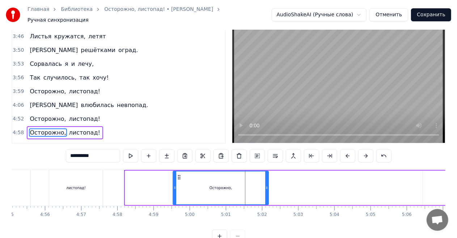
drag, startPoint x: 132, startPoint y: 173, endPoint x: 179, endPoint y: 172, distance: 47.8
click at [179, 174] on icon at bounding box center [179, 177] width 6 height 6
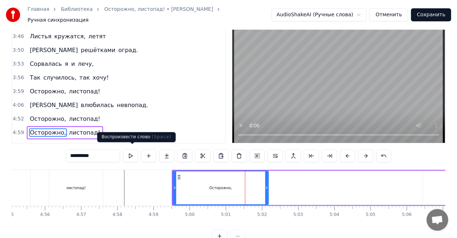
click at [135, 152] on button at bounding box center [130, 155] width 15 height 13
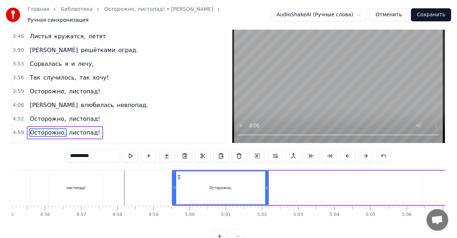
click at [296, 177] on div "Осторожно, листопад!" at bounding box center [350, 188] width 356 height 36
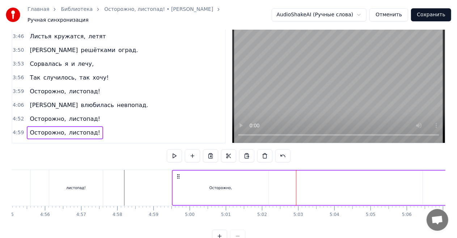
click at [277, 176] on div "Осторожно, листопад!" at bounding box center [350, 188] width 356 height 36
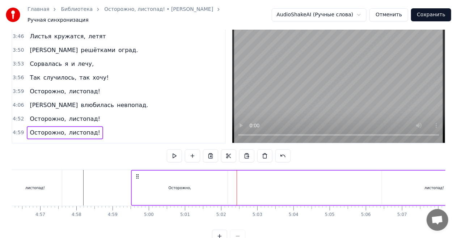
scroll to position [0, 10745]
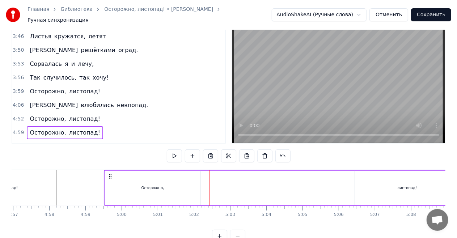
click at [412, 185] on div "листопад!" at bounding box center [407, 187] width 20 height 5
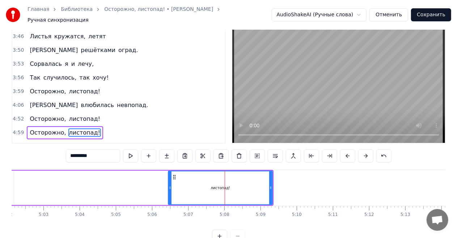
scroll to position [0, 10714]
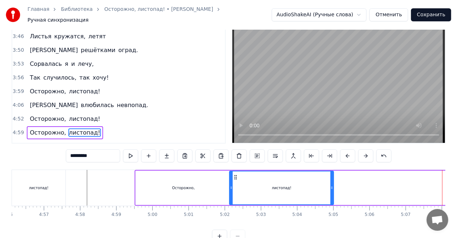
drag, startPoint x: 393, startPoint y: 173, endPoint x: 236, endPoint y: 167, distance: 156.4
click at [236, 171] on div "листопад!" at bounding box center [281, 188] width 105 height 34
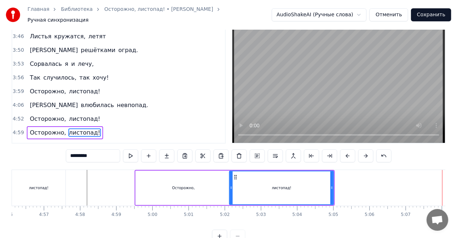
click at [151, 178] on div "Осторожно," at bounding box center [184, 188] width 96 height 34
type input "**********"
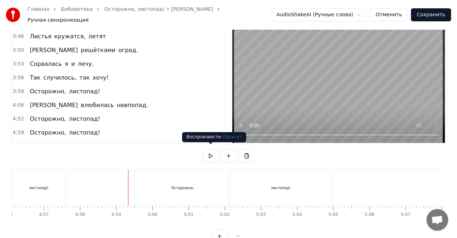
click at [212, 151] on button at bounding box center [210, 155] width 15 height 13
click at [212, 150] on button at bounding box center [210, 155] width 15 height 13
click at [268, 180] on div "листопад!" at bounding box center [281, 188] width 104 height 36
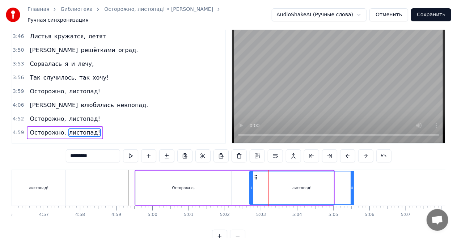
drag, startPoint x: 236, startPoint y: 174, endPoint x: 256, endPoint y: 174, distance: 20.3
click at [256, 174] on icon at bounding box center [256, 177] width 6 height 6
drag, startPoint x: 354, startPoint y: 183, endPoint x: 344, endPoint y: 183, distance: 9.4
click at [344, 183] on div "листопад!" at bounding box center [301, 188] width 105 height 34
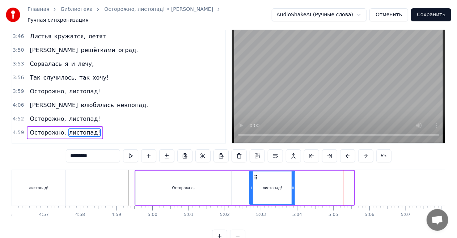
drag, startPoint x: 351, startPoint y: 183, endPoint x: 292, endPoint y: 184, distance: 59.0
click at [292, 185] on icon at bounding box center [293, 188] width 3 height 6
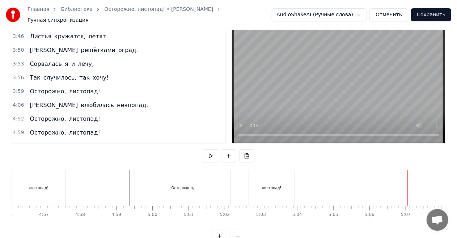
scroll to position [0, 10721]
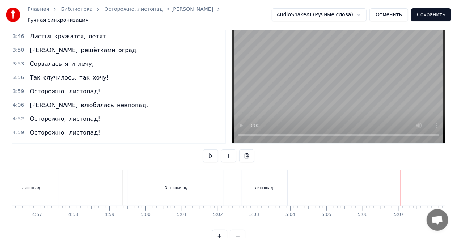
click at [268, 176] on div "листопад!" at bounding box center [264, 188] width 45 height 36
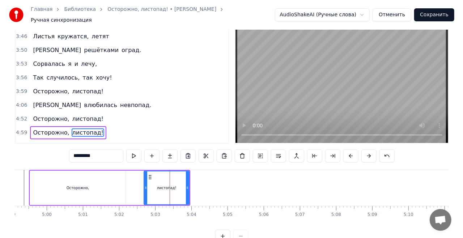
scroll to position [0, 10829]
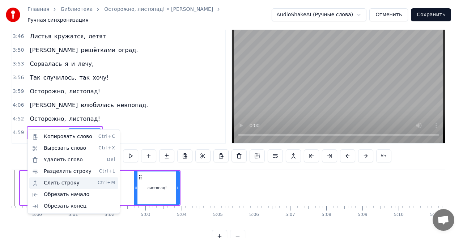
click at [63, 183] on div "Слить строку Ctrl+M" at bounding box center [73, 183] width 89 height 12
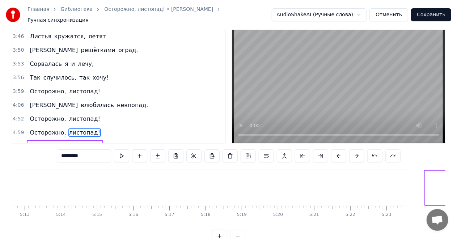
scroll to position [0, 11325]
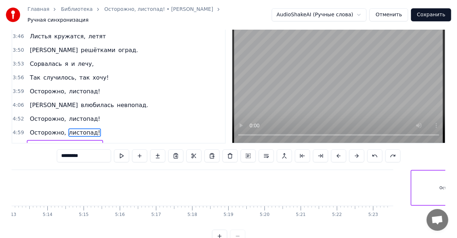
click at [423, 184] on div "Осторожно," at bounding box center [451, 188] width 78 height 34
type input "**********"
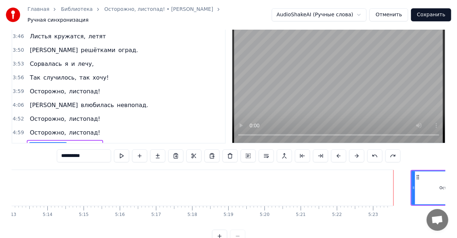
scroll to position [30, 0]
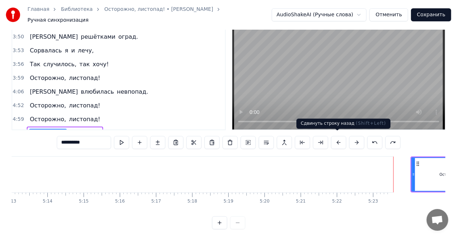
click at [333, 139] on button at bounding box center [338, 142] width 15 height 13
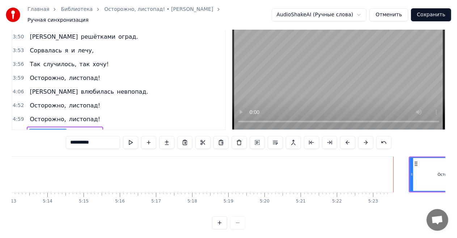
click at [333, 139] on button at bounding box center [329, 142] width 15 height 13
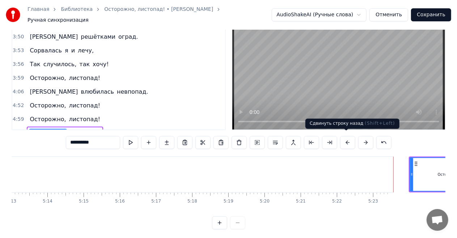
click at [344, 139] on button at bounding box center [347, 142] width 15 height 13
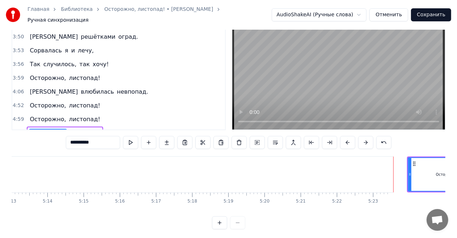
click at [344, 139] on button at bounding box center [347, 142] width 15 height 13
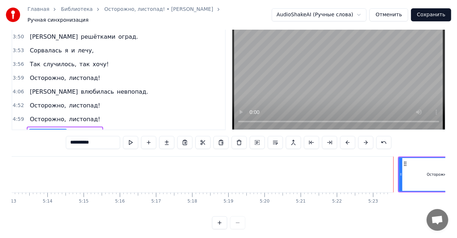
click at [344, 139] on button at bounding box center [347, 142] width 15 height 13
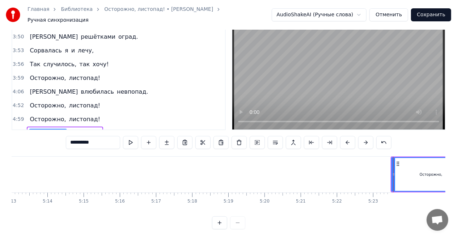
click at [344, 139] on button at bounding box center [347, 142] width 15 height 13
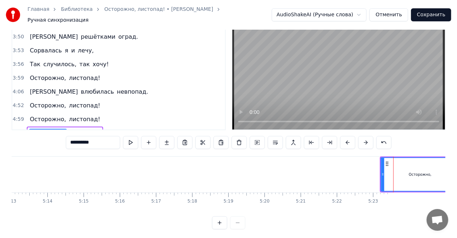
click at [344, 139] on button at bounding box center [347, 142] width 15 height 13
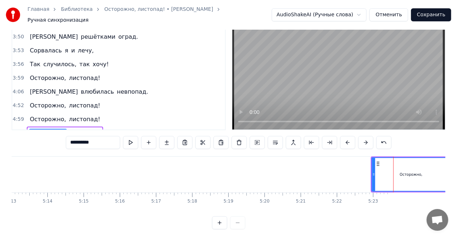
click at [344, 139] on button at bounding box center [347, 142] width 15 height 13
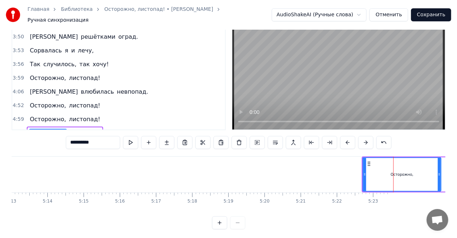
click at [344, 139] on button at bounding box center [347, 142] width 15 height 13
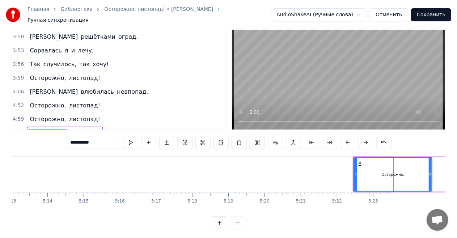
click at [344, 139] on button at bounding box center [347, 142] width 15 height 13
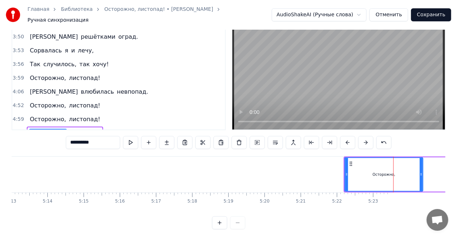
click at [344, 139] on button at bounding box center [347, 142] width 15 height 13
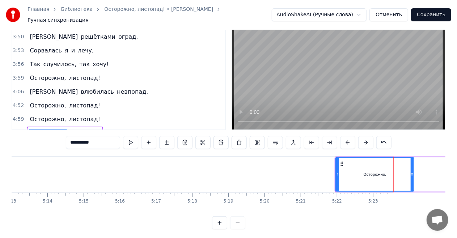
click at [344, 139] on button at bounding box center [347, 142] width 15 height 13
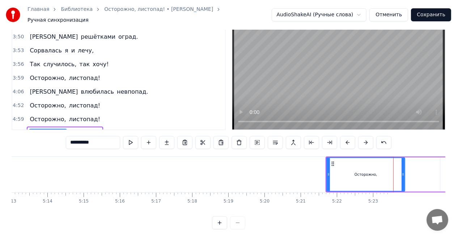
click at [344, 139] on button at bounding box center [347, 142] width 15 height 13
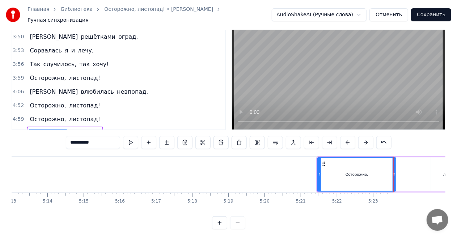
click at [344, 139] on button at bounding box center [347, 142] width 15 height 13
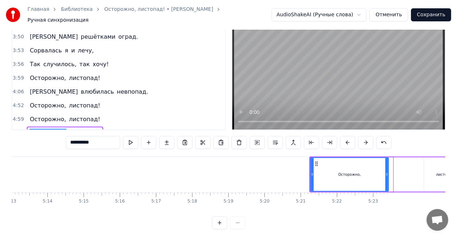
click at [344, 139] on button at bounding box center [347, 142] width 15 height 13
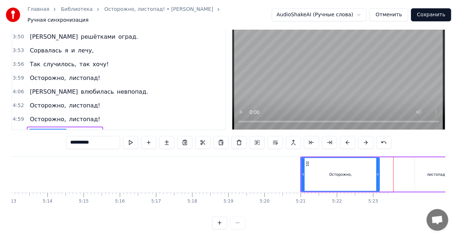
click at [344, 139] on button at bounding box center [347, 142] width 15 height 13
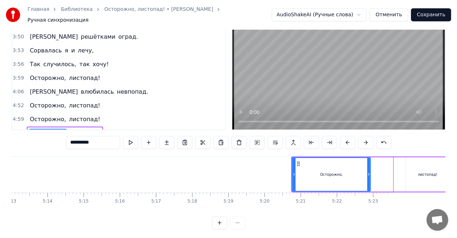
click at [344, 139] on button at bounding box center [347, 142] width 15 height 13
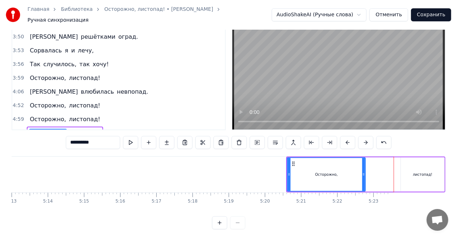
click at [344, 139] on button at bounding box center [347, 142] width 15 height 13
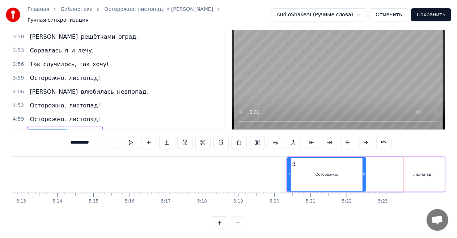
click at [344, 139] on button at bounding box center [347, 142] width 15 height 13
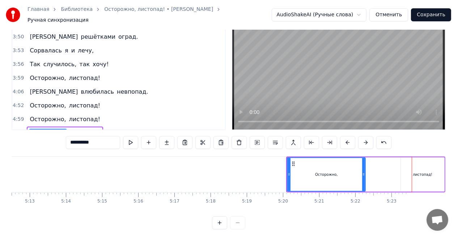
click at [344, 139] on button at bounding box center [347, 142] width 15 height 13
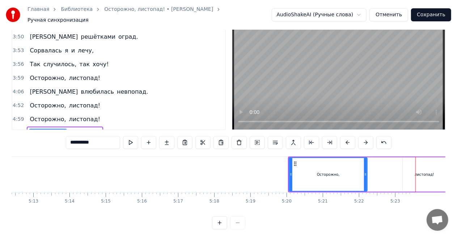
click at [344, 139] on button at bounding box center [347, 142] width 15 height 13
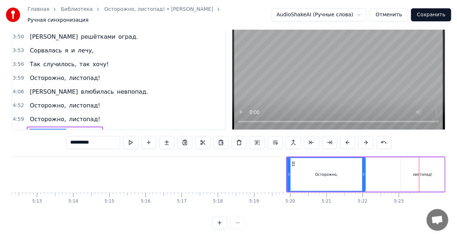
click at [344, 139] on button at bounding box center [347, 142] width 15 height 13
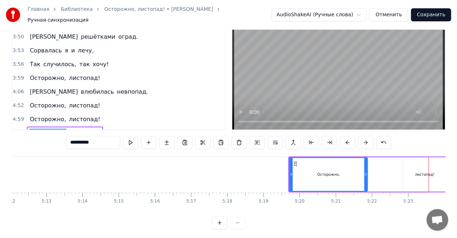
click at [344, 139] on button at bounding box center [347, 142] width 15 height 13
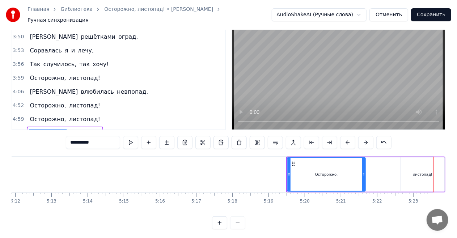
click at [344, 139] on button at bounding box center [347, 142] width 15 height 13
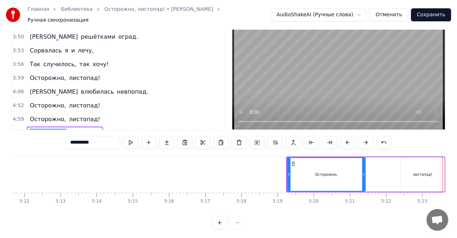
scroll to position [0, 11276]
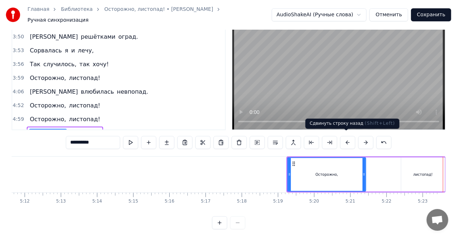
click at [342, 137] on button at bounding box center [347, 142] width 15 height 13
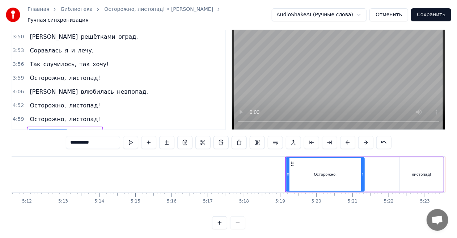
scroll to position [0, 11273]
click at [342, 137] on button at bounding box center [347, 142] width 15 height 13
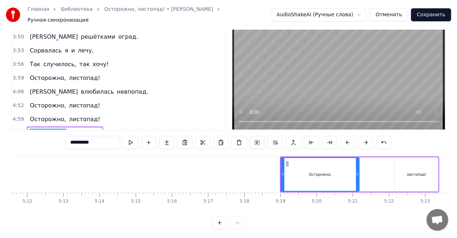
click at [342, 137] on button at bounding box center [347, 142] width 15 height 13
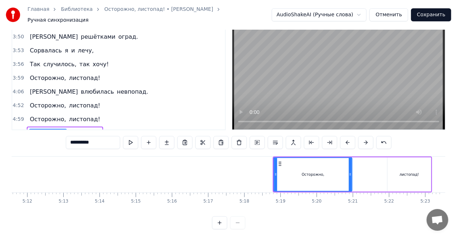
click at [342, 137] on button at bounding box center [347, 142] width 15 height 13
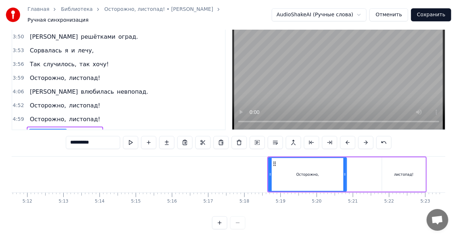
click at [342, 137] on button at bounding box center [347, 142] width 15 height 13
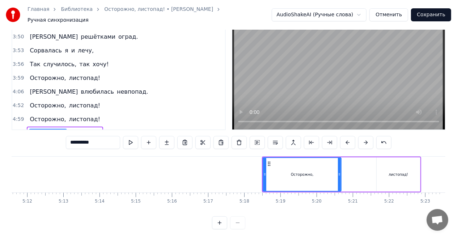
click at [342, 137] on button at bounding box center [347, 142] width 15 height 13
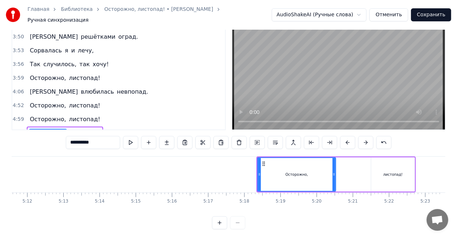
click at [342, 137] on button at bounding box center [347, 142] width 15 height 13
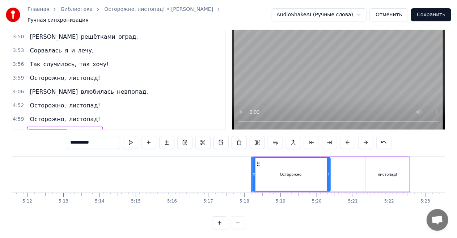
click at [342, 137] on button at bounding box center [347, 142] width 15 height 13
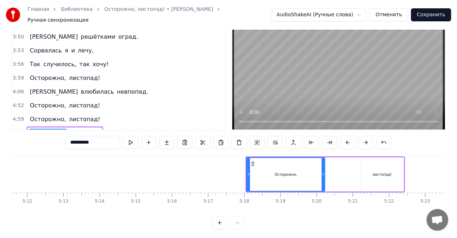
click at [342, 137] on button at bounding box center [347, 142] width 15 height 13
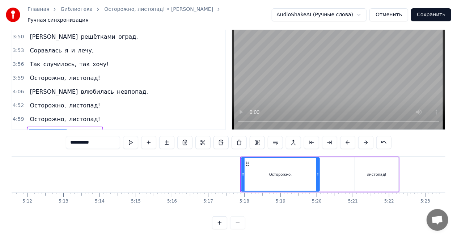
click at [342, 137] on button at bounding box center [347, 142] width 15 height 13
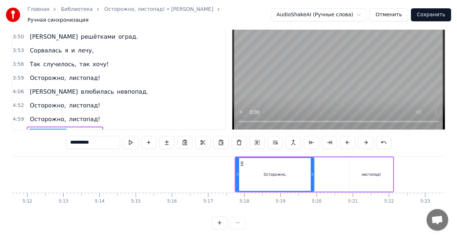
click at [342, 137] on button at bounding box center [347, 142] width 15 height 13
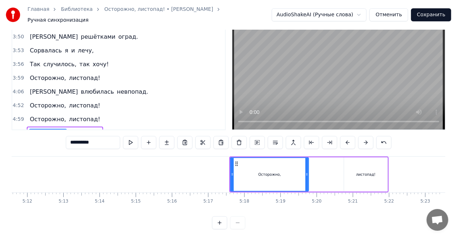
click at [342, 137] on button at bounding box center [347, 142] width 15 height 13
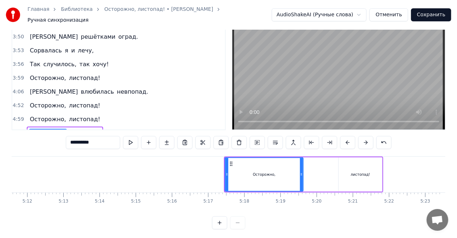
click at [342, 137] on button at bounding box center [347, 142] width 15 height 13
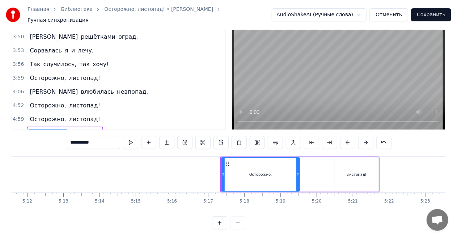
click at [342, 137] on button at bounding box center [347, 142] width 15 height 13
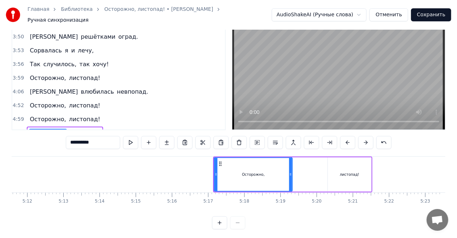
click at [342, 137] on button at bounding box center [347, 142] width 15 height 13
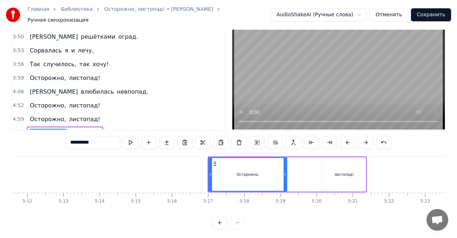
click at [342, 137] on button at bounding box center [347, 142] width 15 height 13
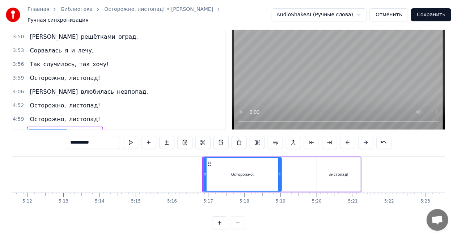
click at [342, 137] on button at bounding box center [347, 142] width 15 height 13
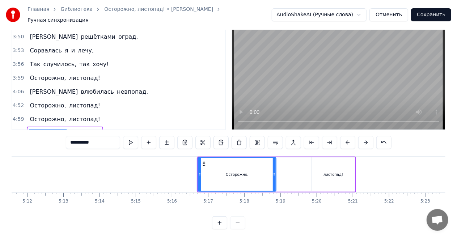
click at [342, 137] on button at bounding box center [347, 142] width 15 height 13
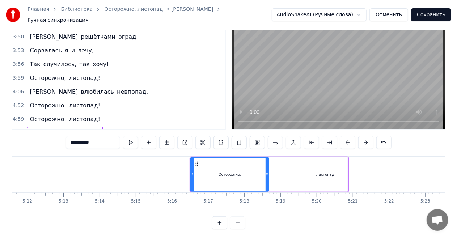
click at [342, 137] on button at bounding box center [347, 142] width 15 height 13
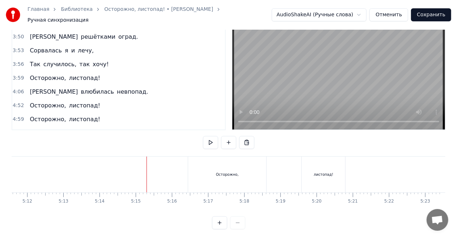
scroll to position [0, 11273]
click at [215, 174] on div "Осторожно," at bounding box center [228, 175] width 78 height 36
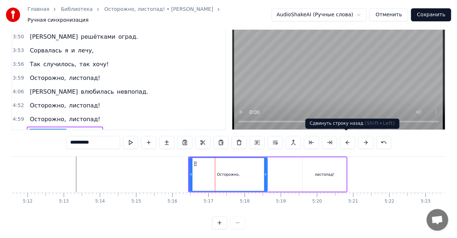
click at [346, 139] on button at bounding box center [347, 142] width 15 height 13
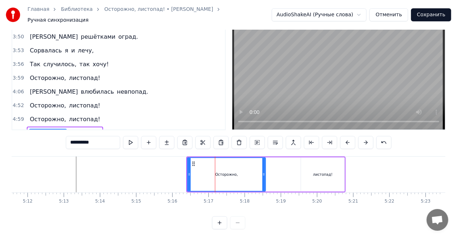
click at [346, 139] on button at bounding box center [347, 142] width 15 height 13
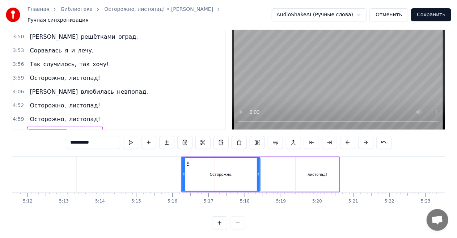
click at [346, 139] on button at bounding box center [347, 142] width 15 height 13
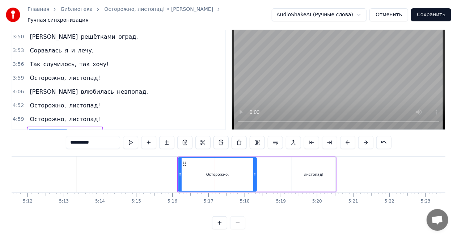
click at [346, 139] on button at bounding box center [347, 142] width 15 height 13
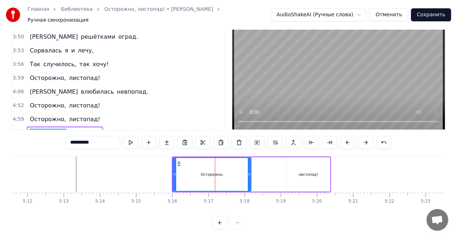
click at [346, 139] on button at bounding box center [347, 142] width 15 height 13
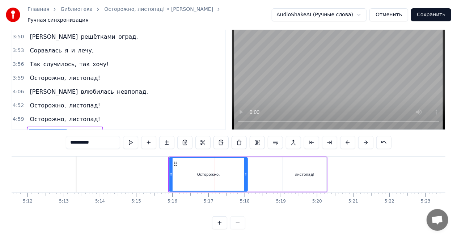
click at [346, 139] on button at bounding box center [347, 142] width 15 height 13
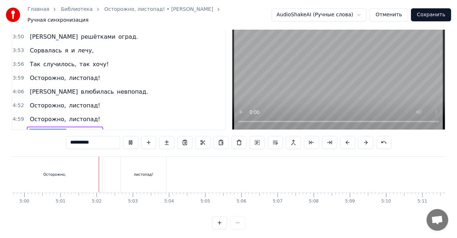
scroll to position [0, 10874]
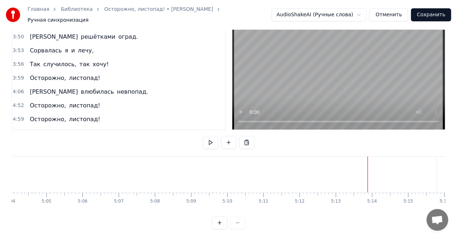
scroll to position [0, 11048]
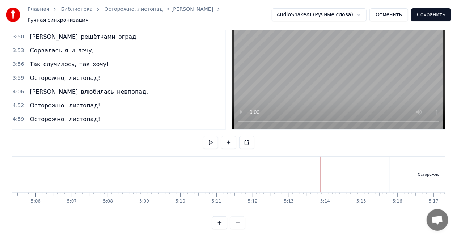
click at [421, 172] on div "Осторожно," at bounding box center [429, 174] width 23 height 5
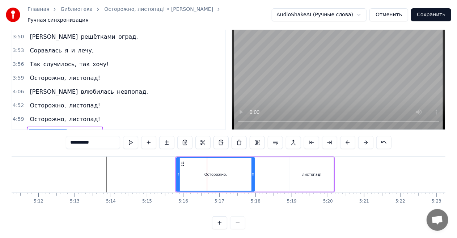
scroll to position [0, 11273]
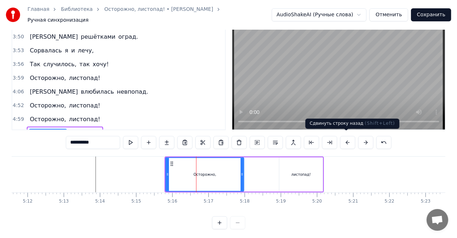
click at [345, 139] on button at bounding box center [347, 142] width 15 height 13
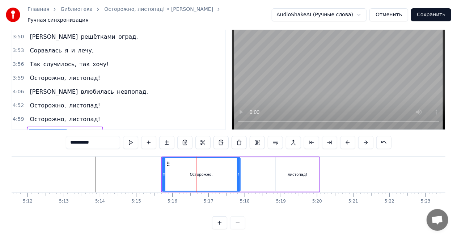
click at [345, 139] on button at bounding box center [347, 142] width 15 height 13
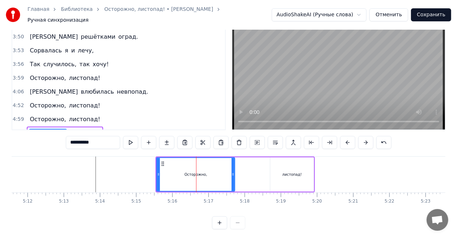
click at [345, 139] on button at bounding box center [347, 142] width 15 height 13
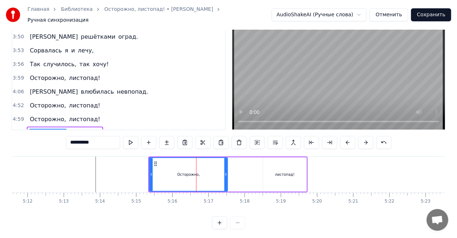
click at [345, 139] on button at bounding box center [347, 142] width 15 height 13
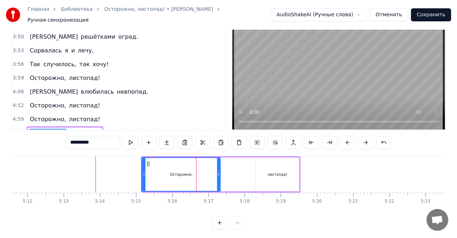
click at [345, 139] on button at bounding box center [347, 142] width 15 height 13
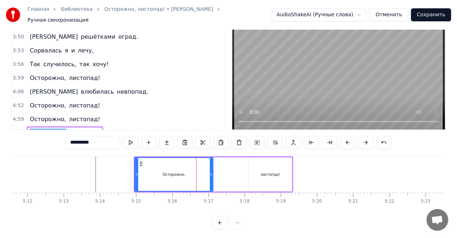
click at [345, 139] on button at bounding box center [347, 142] width 15 height 13
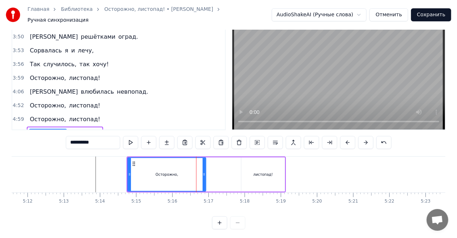
click at [345, 139] on button at bounding box center [347, 142] width 15 height 13
click at [344, 139] on button at bounding box center [347, 142] width 15 height 13
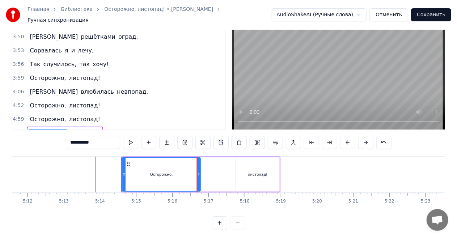
click at [344, 139] on button at bounding box center [347, 142] width 15 height 13
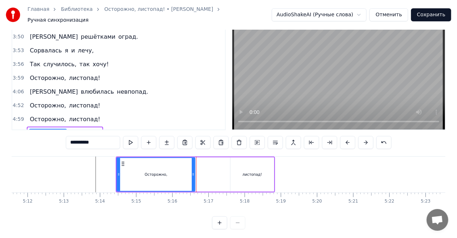
click at [344, 139] on button at bounding box center [347, 142] width 15 height 13
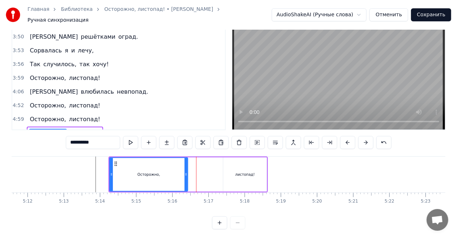
click at [344, 139] on button at bounding box center [347, 142] width 15 height 13
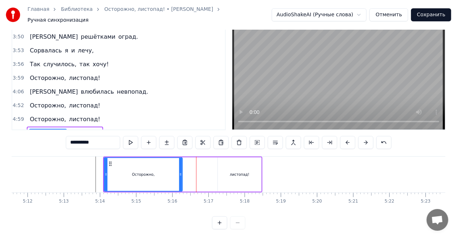
click at [344, 139] on button at bounding box center [347, 142] width 15 height 13
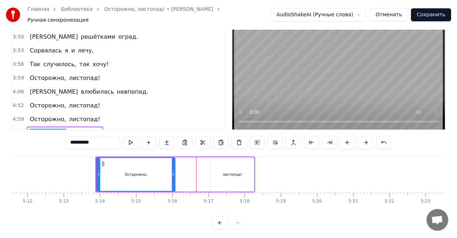
click at [344, 139] on button at bounding box center [347, 142] width 15 height 13
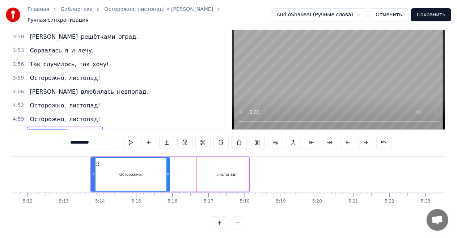
click at [344, 139] on button at bounding box center [347, 142] width 15 height 13
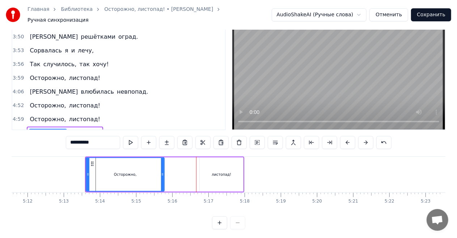
click at [344, 139] on button at bounding box center [347, 142] width 15 height 13
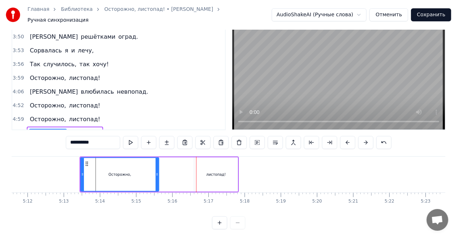
click at [344, 139] on button at bounding box center [347, 142] width 15 height 13
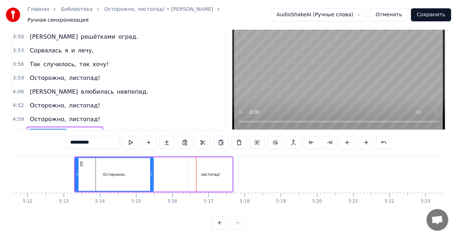
click at [344, 139] on button at bounding box center [347, 142] width 15 height 13
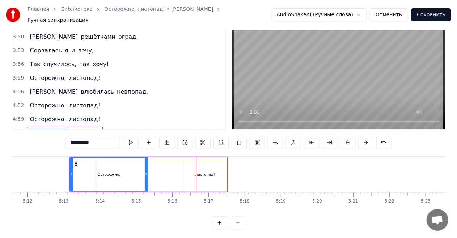
click at [344, 139] on button at bounding box center [347, 142] width 15 height 13
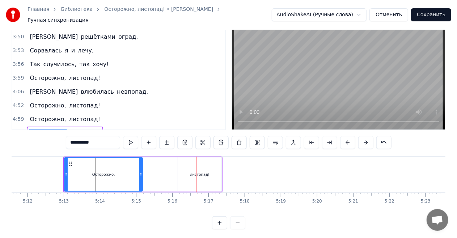
click at [344, 139] on button at bounding box center [347, 142] width 15 height 13
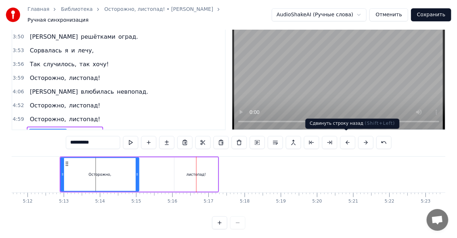
click at [349, 140] on button at bounding box center [347, 142] width 15 height 13
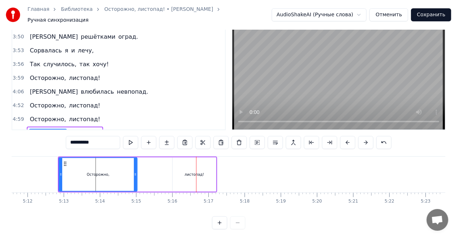
click at [349, 140] on button at bounding box center [347, 142] width 15 height 13
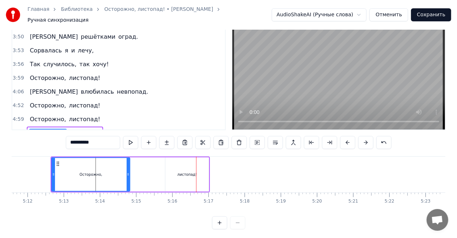
click at [349, 140] on button at bounding box center [347, 142] width 15 height 13
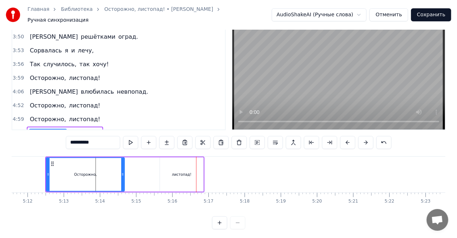
click at [349, 140] on button at bounding box center [347, 142] width 15 height 13
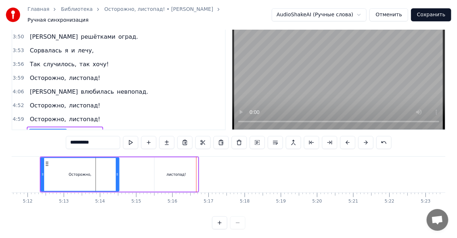
click at [349, 140] on button at bounding box center [347, 142] width 15 height 13
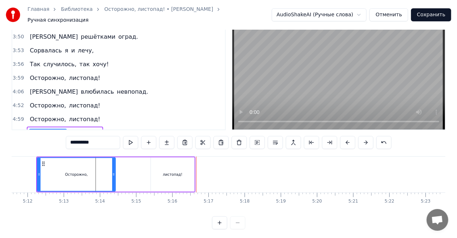
click at [349, 140] on button at bounding box center [347, 142] width 15 height 13
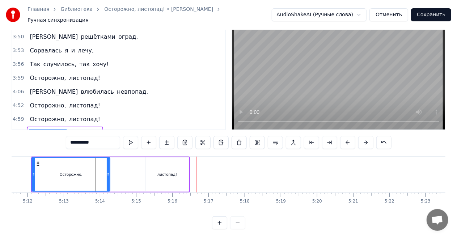
click at [349, 140] on button at bounding box center [347, 142] width 15 height 13
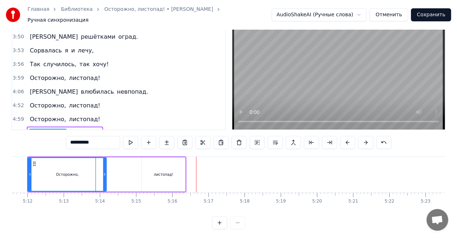
click at [349, 140] on button at bounding box center [347, 142] width 15 height 13
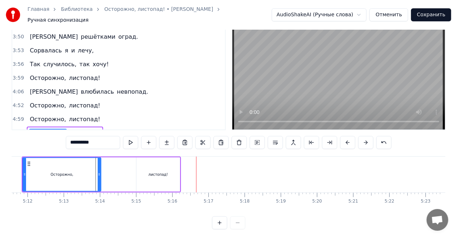
click at [349, 140] on button at bounding box center [347, 142] width 15 height 13
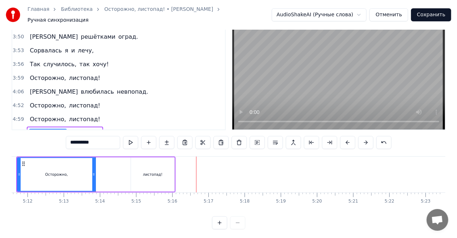
click at [349, 140] on button at bounding box center [347, 142] width 15 height 13
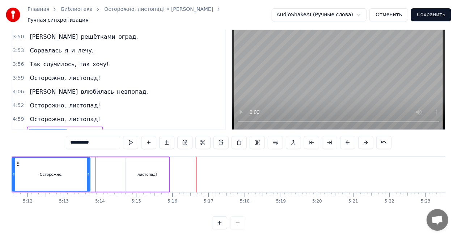
click at [349, 140] on button at bounding box center [347, 142] width 15 height 13
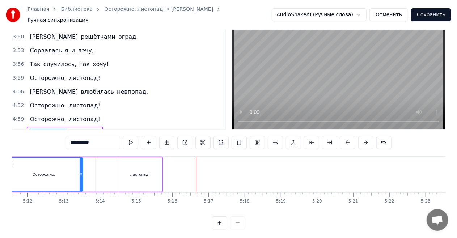
click at [349, 140] on button at bounding box center [347, 142] width 15 height 13
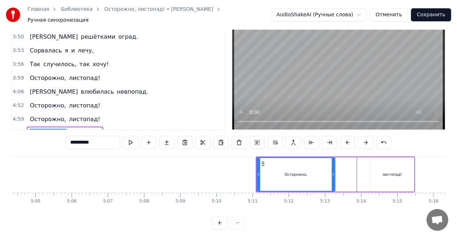
scroll to position [0, 10992]
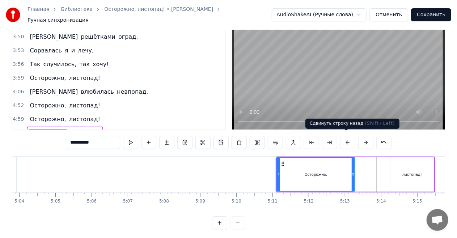
click at [342, 137] on button at bounding box center [347, 142] width 15 height 13
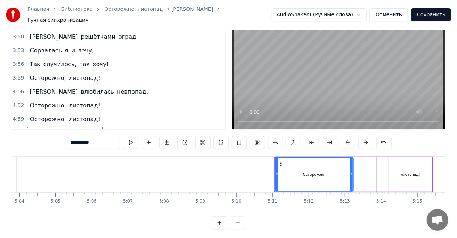
click at [342, 137] on button at bounding box center [347, 142] width 15 height 13
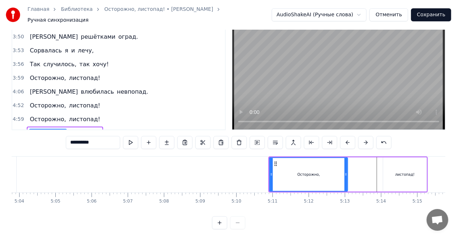
click at [342, 137] on button at bounding box center [347, 142] width 15 height 13
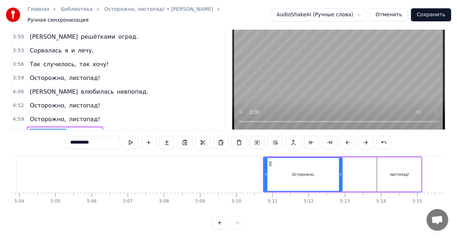
click at [342, 137] on button at bounding box center [347, 142] width 15 height 13
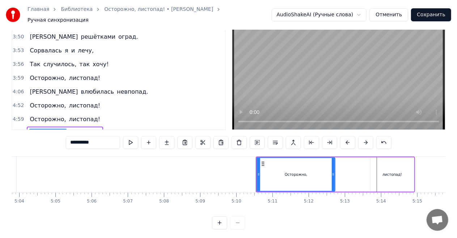
click at [342, 137] on button at bounding box center [347, 142] width 15 height 13
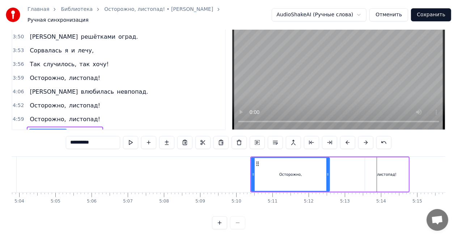
click at [342, 137] on button at bounding box center [347, 142] width 15 height 13
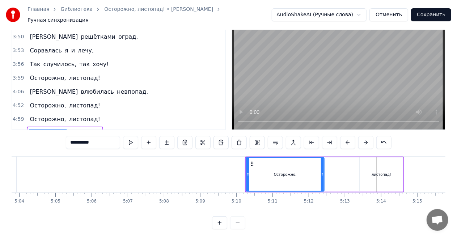
click at [342, 137] on button at bounding box center [347, 142] width 15 height 13
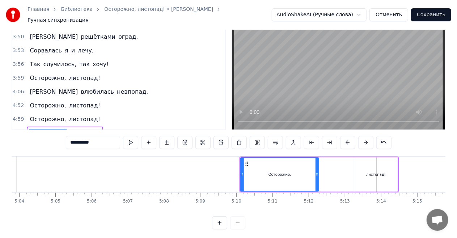
click at [342, 137] on button at bounding box center [347, 142] width 15 height 13
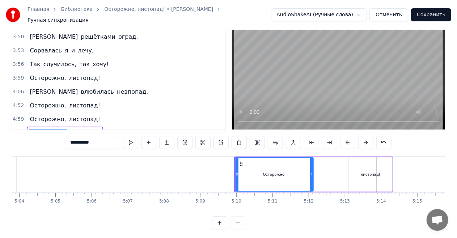
click at [342, 137] on button at bounding box center [347, 142] width 15 height 13
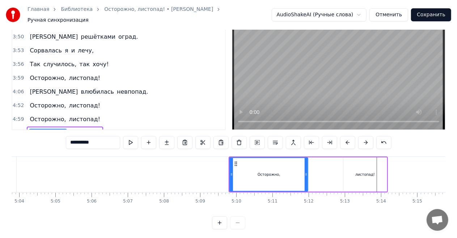
click at [342, 137] on button at bounding box center [347, 142] width 15 height 13
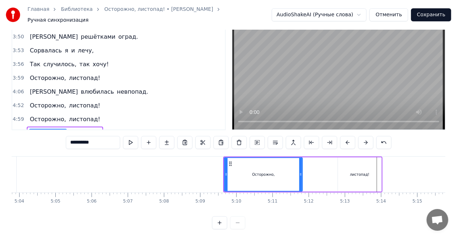
click at [342, 137] on button at bounding box center [347, 142] width 15 height 13
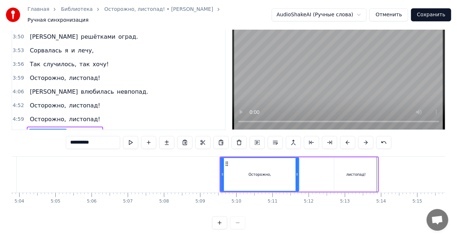
click at [342, 137] on button at bounding box center [347, 142] width 15 height 13
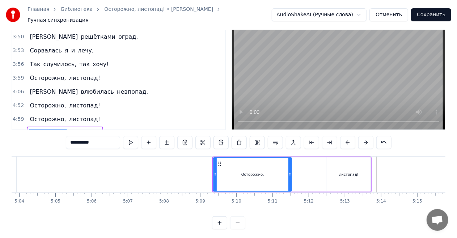
click at [342, 137] on button at bounding box center [347, 142] width 15 height 13
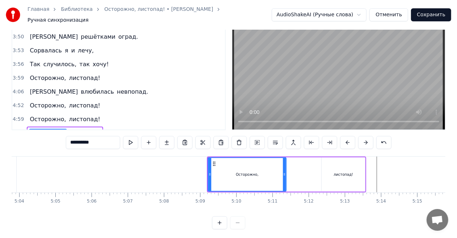
click at [342, 137] on button at bounding box center [347, 142] width 15 height 13
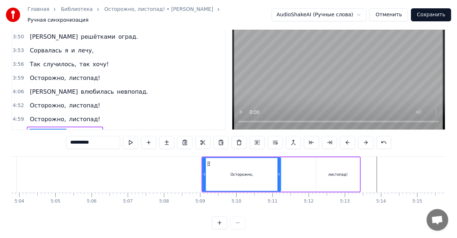
click at [342, 137] on button at bounding box center [347, 142] width 15 height 13
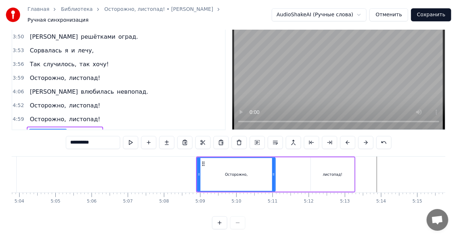
click at [342, 137] on button at bounding box center [347, 142] width 15 height 13
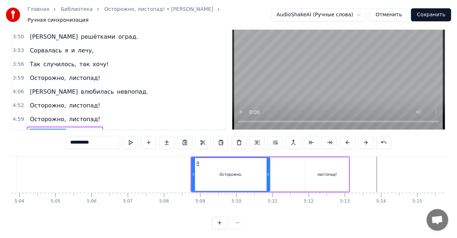
click at [342, 137] on button at bounding box center [347, 142] width 15 height 13
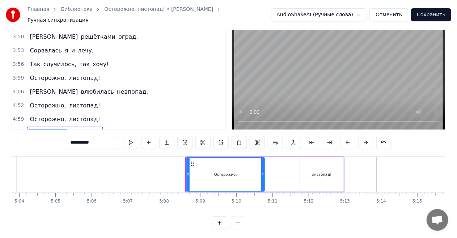
click at [342, 137] on button at bounding box center [347, 142] width 15 height 13
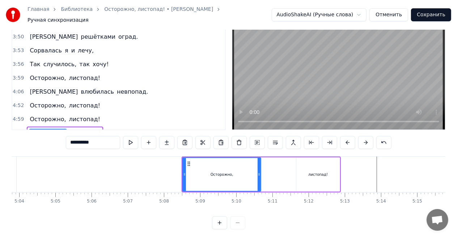
click at [342, 137] on button at bounding box center [347, 142] width 15 height 13
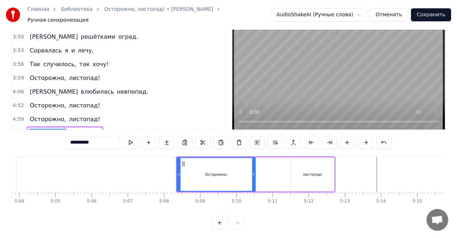
click at [342, 137] on button at bounding box center [347, 142] width 15 height 13
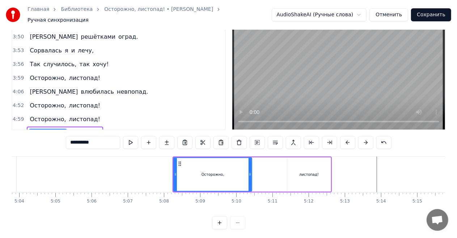
click at [342, 137] on button at bounding box center [347, 142] width 15 height 13
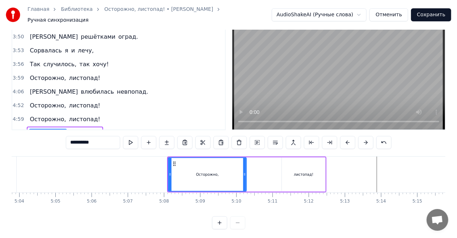
click at [342, 137] on button at bounding box center [347, 142] width 15 height 13
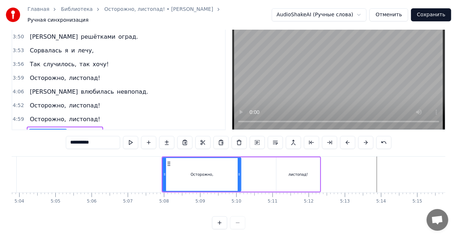
click at [342, 137] on button at bounding box center [347, 142] width 15 height 13
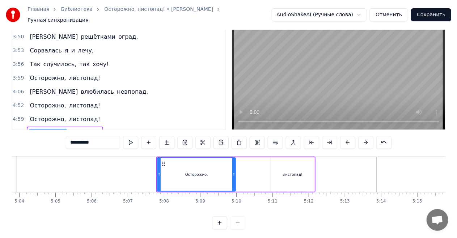
click at [342, 137] on button at bounding box center [347, 142] width 15 height 13
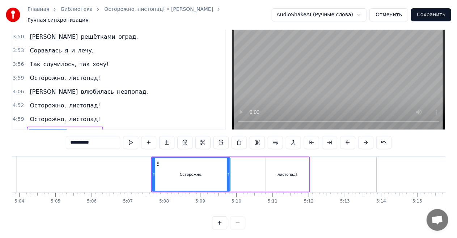
click at [342, 137] on button at bounding box center [347, 142] width 15 height 13
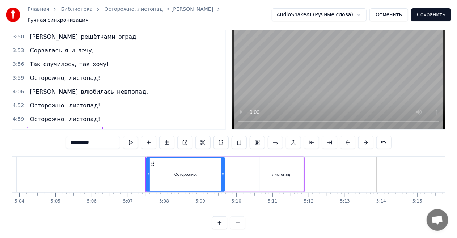
click at [342, 137] on button at bounding box center [347, 142] width 15 height 13
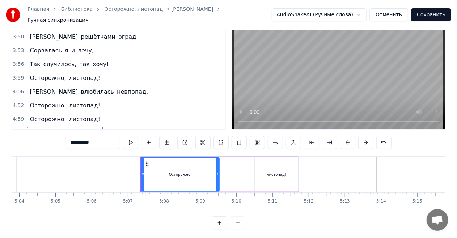
click at [342, 137] on button at bounding box center [347, 142] width 15 height 13
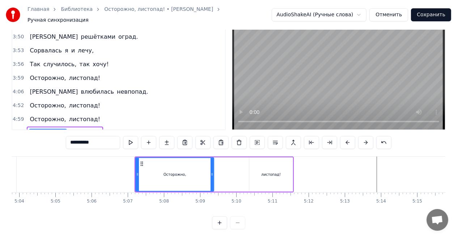
click at [342, 137] on button at bounding box center [347, 142] width 15 height 13
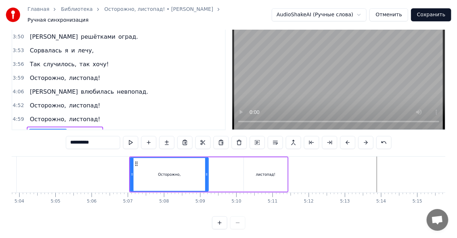
click at [342, 137] on button at bounding box center [347, 142] width 15 height 13
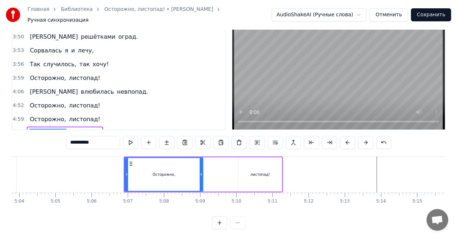
click at [342, 137] on button at bounding box center [347, 142] width 15 height 13
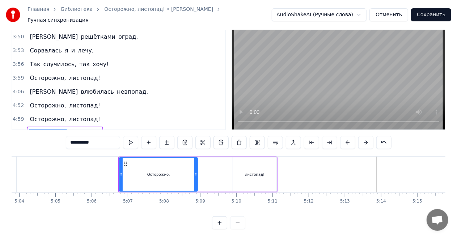
click at [342, 137] on button at bounding box center [347, 142] width 15 height 13
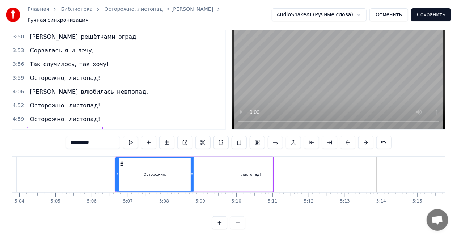
click at [342, 137] on button at bounding box center [347, 142] width 15 height 13
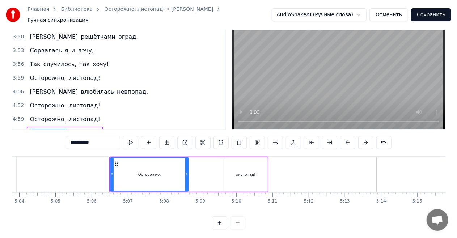
click at [342, 137] on button at bounding box center [347, 142] width 15 height 13
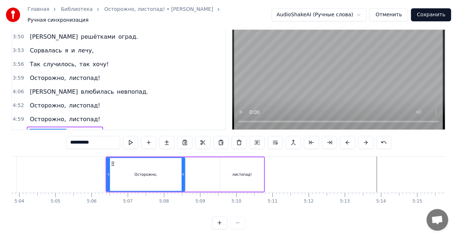
click at [342, 137] on button at bounding box center [347, 142] width 15 height 13
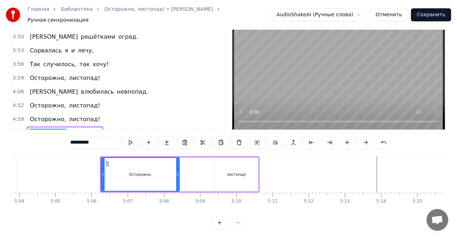
click at [342, 137] on button at bounding box center [347, 142] width 15 height 13
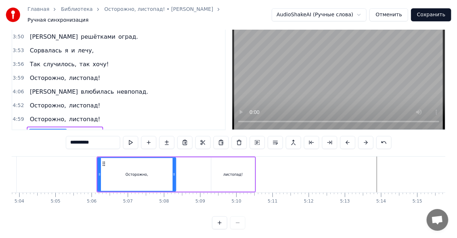
click at [342, 137] on button at bounding box center [347, 142] width 15 height 13
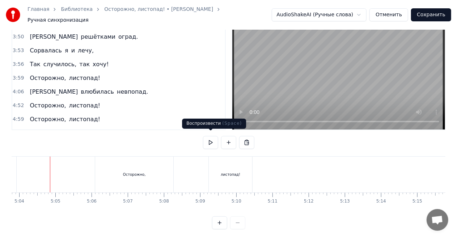
click at [212, 137] on button at bounding box center [210, 142] width 15 height 13
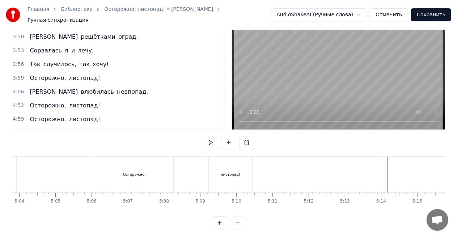
click at [124, 174] on div "Осторожно," at bounding box center [134, 175] width 78 height 36
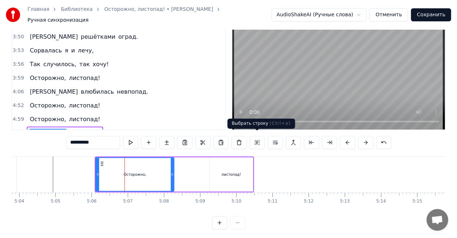
click at [261, 138] on button at bounding box center [257, 142] width 15 height 13
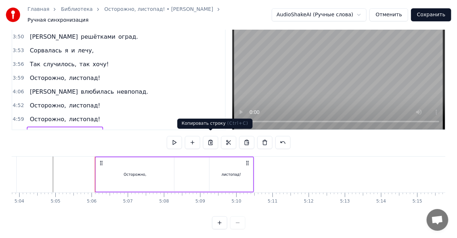
click at [214, 137] on button at bounding box center [210, 142] width 15 height 13
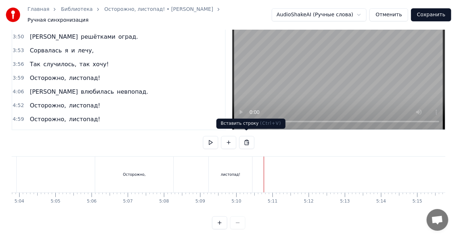
click at [242, 140] on button at bounding box center [246, 142] width 15 height 13
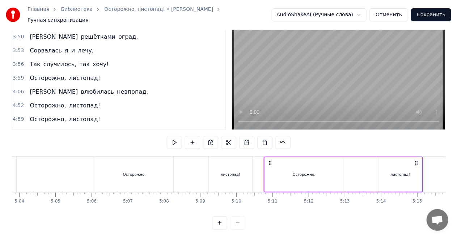
click at [194, 149] on div "0:46 Вот и кончилось, кончилось лето, 0:50 Ветер листья срывает, и пусть 0:53 Я…" at bounding box center [229, 120] width 434 height 218
click at [200, 157] on div "Осторожно, листопад!" at bounding box center [174, 175] width 159 height 36
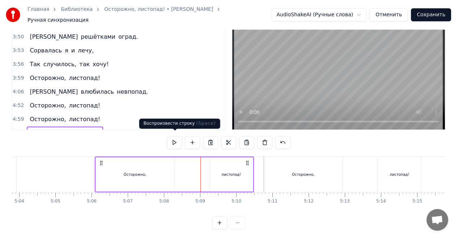
click at [174, 138] on button at bounding box center [174, 142] width 15 height 13
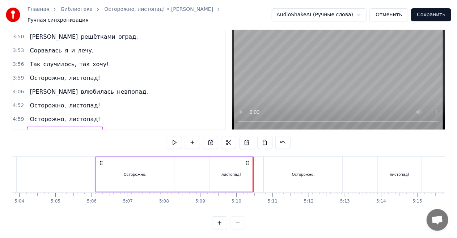
click at [203, 147] on div at bounding box center [229, 143] width 124 height 14
click at [198, 148] on div "0:46 Вот и кончилось, кончилось лето, 0:50 Ветер листья срывает, и пусть 0:53 Я…" at bounding box center [229, 120] width 434 height 218
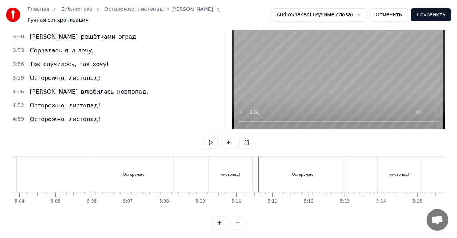
click at [288, 165] on div "Осторожно," at bounding box center [303, 175] width 78 height 36
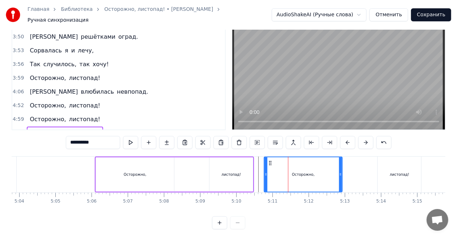
click at [356, 164] on div "Осторожно, листопад!" at bounding box center [343, 175] width 159 height 36
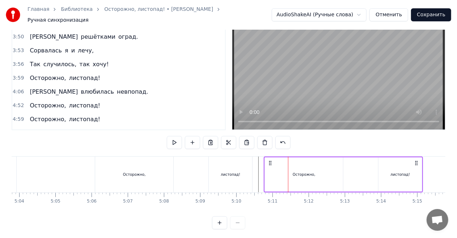
click at [316, 166] on div "Осторожно," at bounding box center [304, 174] width 78 height 34
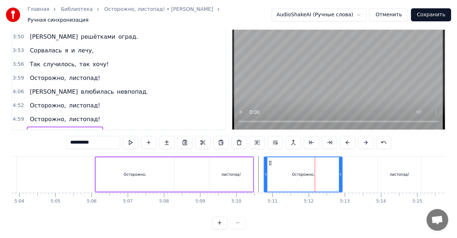
click at [353, 168] on div "Осторожно, листопад!" at bounding box center [343, 175] width 159 height 36
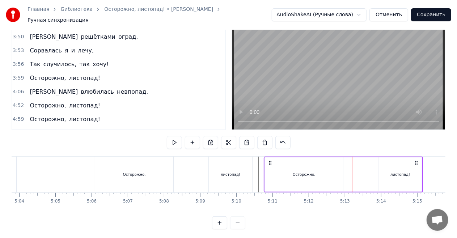
click at [374, 170] on div "Осторожно, листопад!" at bounding box center [343, 175] width 159 height 36
click at [418, 160] on icon at bounding box center [417, 163] width 6 height 6
click at [417, 163] on circle at bounding box center [417, 163] width 0 height 0
click at [415, 160] on icon at bounding box center [417, 163] width 6 height 6
click at [396, 165] on div "листопад!" at bounding box center [399, 174] width 43 height 34
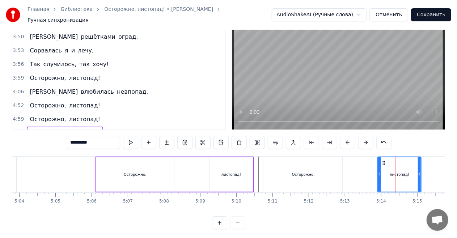
click at [341, 164] on div "Осторожно," at bounding box center [303, 175] width 78 height 36
type input "**********"
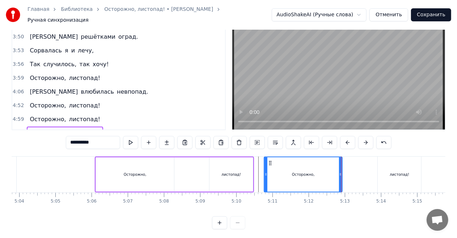
click at [358, 165] on div "Осторожно, листопад!" at bounding box center [343, 175] width 159 height 36
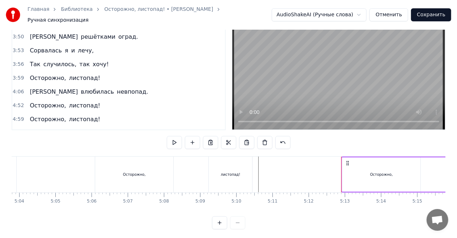
drag, startPoint x: 271, startPoint y: 159, endPoint x: 348, endPoint y: 164, distance: 77.6
click at [348, 164] on div "Осторожно, листопад!" at bounding box center [420, 175] width 159 height 36
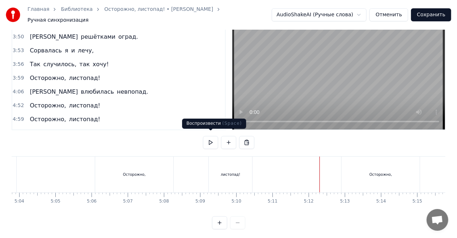
click at [211, 139] on button at bounding box center [210, 142] width 15 height 13
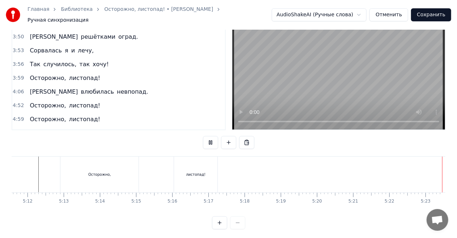
scroll to position [0, 11273]
drag, startPoint x: 306, startPoint y: 153, endPoint x: 286, endPoint y: 152, distance: 19.9
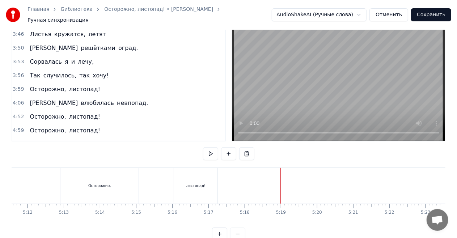
scroll to position [35, 0]
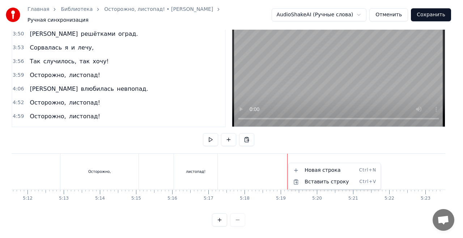
click at [301, 147] on html "Главная Библиотека Осторожно, листопад! • [PERSON_NAME] Ручная синхронизация Au…" at bounding box center [231, 102] width 463 height 271
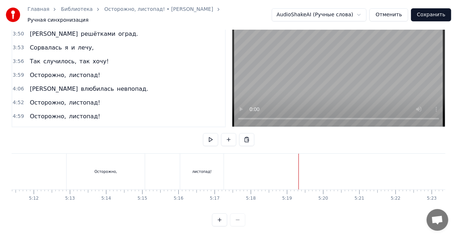
click at [430, 13] on button "Сохранить" at bounding box center [431, 14] width 40 height 13
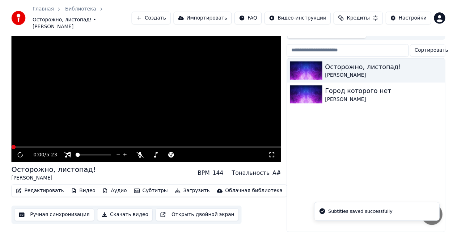
scroll to position [25, 0]
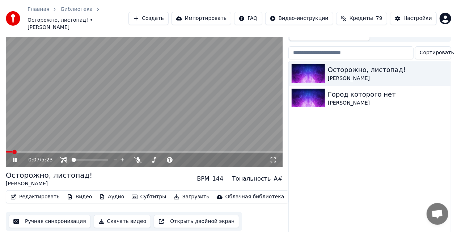
click at [106, 192] on button "Аудио" at bounding box center [111, 197] width 31 height 10
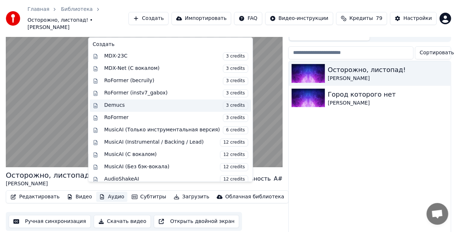
scroll to position [70, 0]
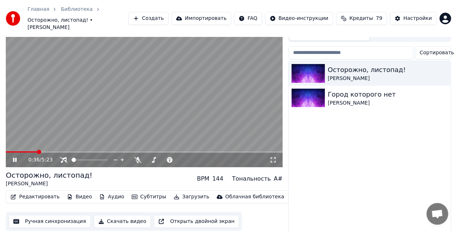
click at [76, 127] on video at bounding box center [144, 90] width 277 height 156
click at [16, 157] on icon at bounding box center [15, 159] width 4 height 5
click at [62, 157] on icon at bounding box center [63, 160] width 7 height 6
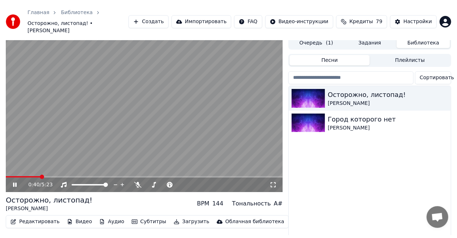
scroll to position [0, 0]
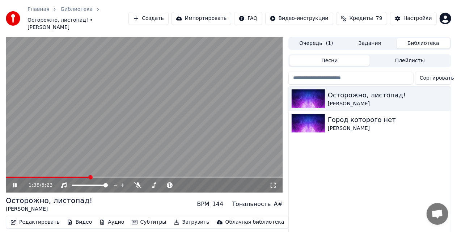
click at [48, 217] on button "Редактировать" at bounding box center [35, 222] width 55 height 10
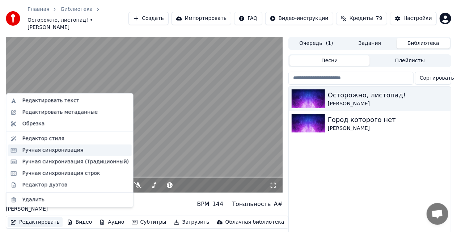
click at [78, 149] on div "Ручная синхронизация" at bounding box center [75, 150] width 106 height 7
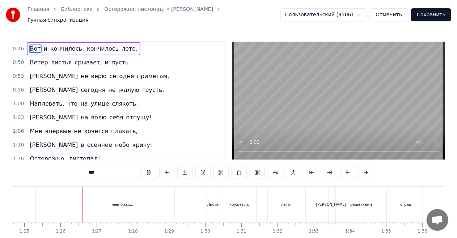
scroll to position [0, 3086]
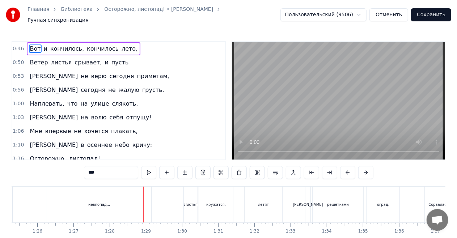
click at [133, 195] on div "невпопад..." at bounding box center [99, 205] width 104 height 36
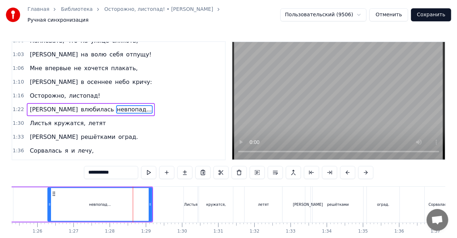
scroll to position [69, 0]
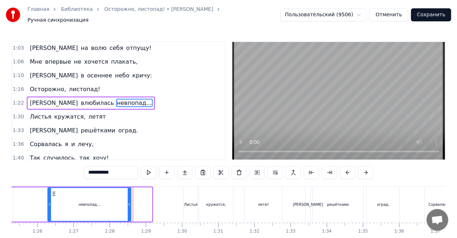
drag, startPoint x: 151, startPoint y: 200, endPoint x: 130, endPoint y: 200, distance: 21.0
click at [130, 202] on icon at bounding box center [129, 205] width 3 height 6
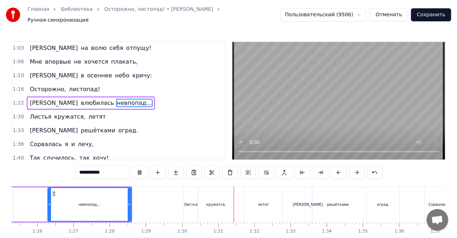
click at [82, 178] on div "0:46 Вот и кончилось, кончилось лето, 0:50 Ветер листья срывает, и пусть 0:53 Я…" at bounding box center [229, 150] width 434 height 218
click at [63, 191] on div "невпопад..." at bounding box center [89, 204] width 82 height 33
click at [74, 192] on div "невпопад..." at bounding box center [89, 204] width 82 height 33
click at [72, 190] on div "невпопад..." at bounding box center [89, 204] width 82 height 33
drag, startPoint x: 130, startPoint y: 199, endPoint x: 106, endPoint y: 200, distance: 23.2
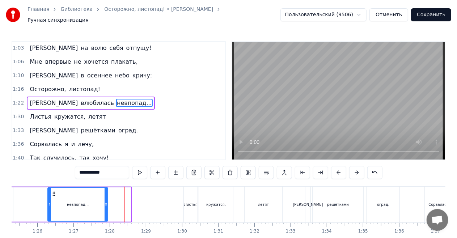
click at [106, 202] on icon at bounding box center [106, 205] width 3 height 6
click at [55, 195] on div "невпопад..." at bounding box center [77, 204] width 59 height 33
drag, startPoint x: 106, startPoint y: 199, endPoint x: 100, endPoint y: 200, distance: 6.3
click at [100, 202] on icon at bounding box center [99, 205] width 3 height 6
click at [52, 198] on div "невпопад..." at bounding box center [74, 204] width 53 height 33
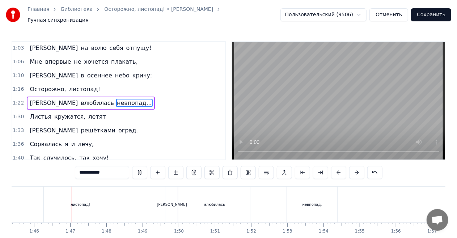
scroll to position [0, 3818]
click at [88, 198] on div "листопад!" at bounding box center [75, 205] width 73 height 36
type input "*********"
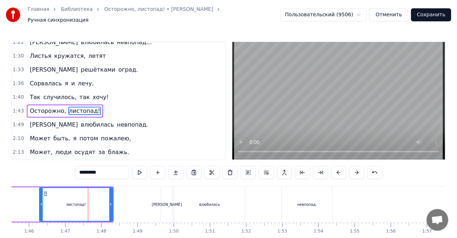
scroll to position [137, 0]
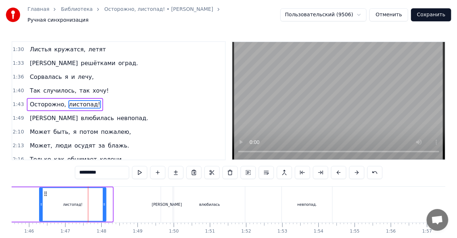
drag, startPoint x: 111, startPoint y: 200, endPoint x: 105, endPoint y: 200, distance: 6.9
click at [105, 202] on icon at bounding box center [104, 205] width 3 height 6
click at [43, 177] on div "0:46 Вот и кончилось, кончилось лето, 0:50 Ветер листья срывает, и пусть 0:53 Я…" at bounding box center [229, 150] width 434 height 218
click at [29, 197] on div "Осторожно, листопад!" at bounding box center [14, 205] width 186 height 36
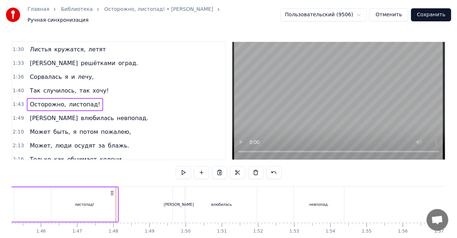
scroll to position [0, 3799]
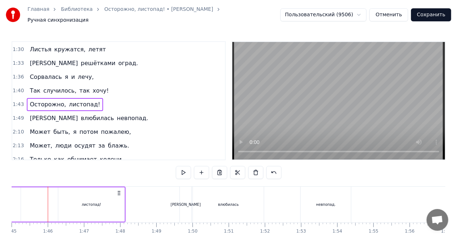
click at [59, 177] on div "0:46 Вот и кончилось, кончилось лето, 0:50 Ветер листья срывает, и пусть 0:53 Я…" at bounding box center [229, 150] width 434 height 218
click at [55, 187] on div "Осторожно, листопад!" at bounding box center [33, 205] width 186 height 36
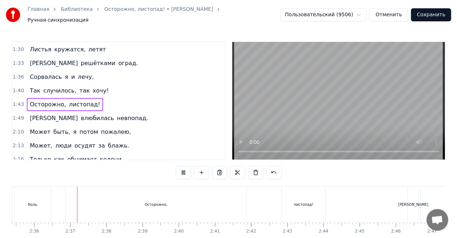
scroll to position [0, 5630]
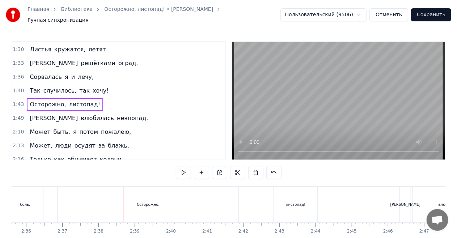
click at [145, 202] on div "Осторожно," at bounding box center [148, 204] width 23 height 5
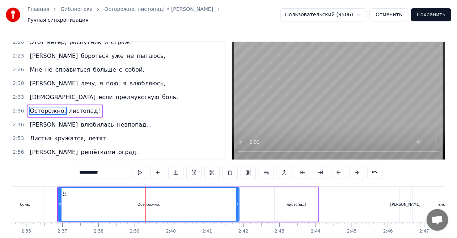
scroll to position [272, 0]
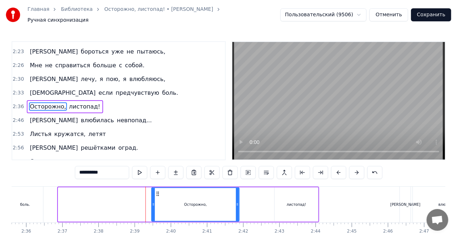
drag, startPoint x: 60, startPoint y: 200, endPoint x: 153, endPoint y: 201, distance: 93.4
click at [153, 202] on icon at bounding box center [153, 205] width 3 height 6
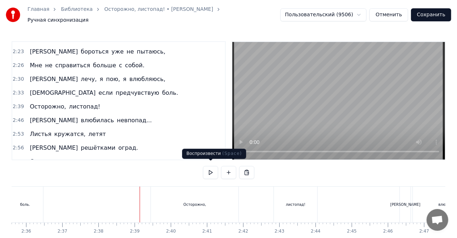
click at [211, 168] on button at bounding box center [210, 172] width 15 height 13
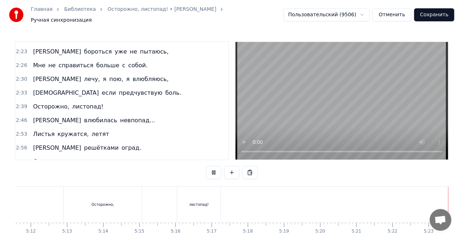
scroll to position [0, 11273]
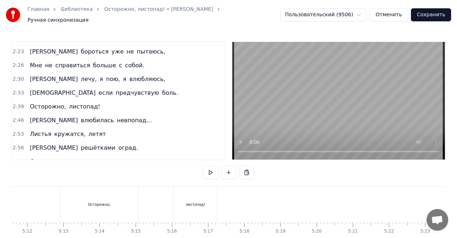
click at [433, 13] on button "Сохранить" at bounding box center [431, 14] width 40 height 13
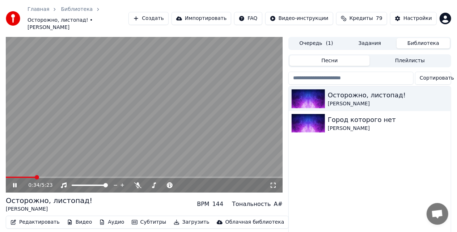
click at [15, 182] on icon at bounding box center [20, 185] width 17 height 6
click at [17, 182] on icon at bounding box center [20, 185] width 17 height 6
click at [14, 182] on icon at bounding box center [20, 185] width 17 height 6
click at [6, 175] on span at bounding box center [8, 177] width 4 height 4
click at [14, 183] on icon at bounding box center [15, 185] width 4 height 5
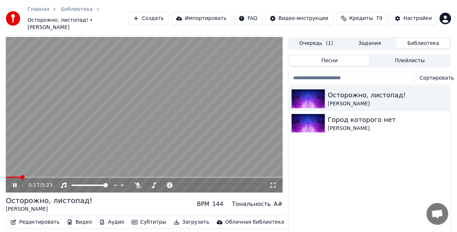
click at [14, 183] on icon at bounding box center [15, 185] width 4 height 4
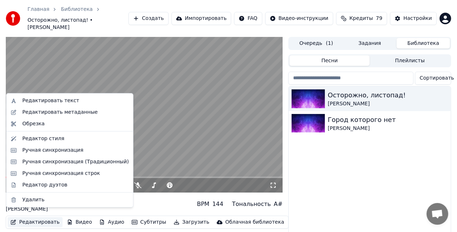
click at [35, 217] on button "Редактировать" at bounding box center [35, 222] width 55 height 10
click at [74, 111] on div "Редактировать метаданные" at bounding box center [59, 112] width 75 height 7
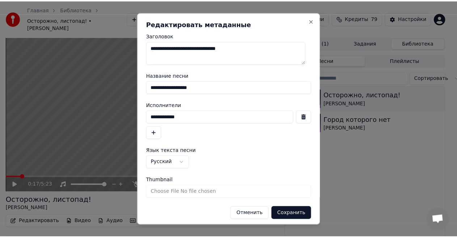
scroll to position [3, 0]
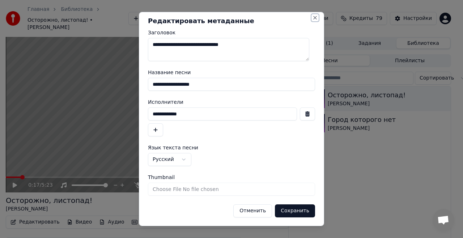
click at [312, 18] on button "Close" at bounding box center [315, 18] width 6 height 6
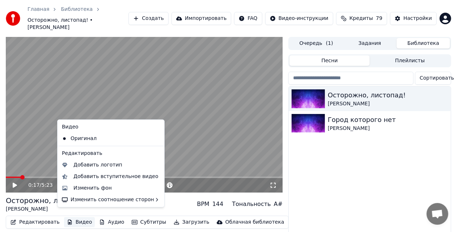
click at [73, 217] on button "Видео" at bounding box center [79, 222] width 31 height 10
click at [181, 199] on div "Осторожно, листопад! [PERSON_NAME] BPM 144 Тональность A#" at bounding box center [144, 203] width 277 height 17
click at [79, 217] on button "Видео" at bounding box center [79, 222] width 31 height 10
click at [113, 179] on div "Добавить вступительное видео" at bounding box center [115, 176] width 85 height 7
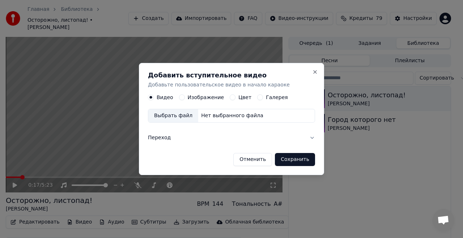
click at [230, 97] on button "Цвет" at bounding box center [233, 97] width 6 height 6
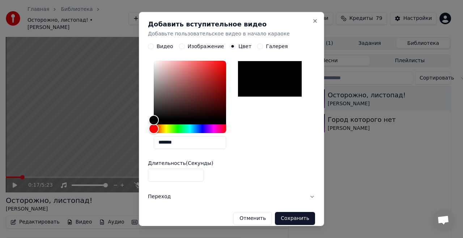
click at [171, 177] on input "*" at bounding box center [176, 175] width 56 height 13
type input "*"
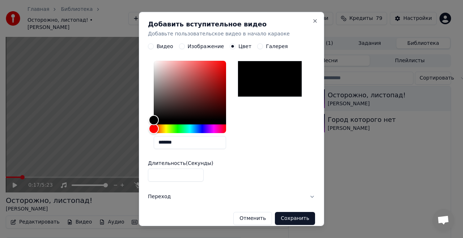
click at [294, 219] on button "Сохранить" at bounding box center [295, 218] width 40 height 13
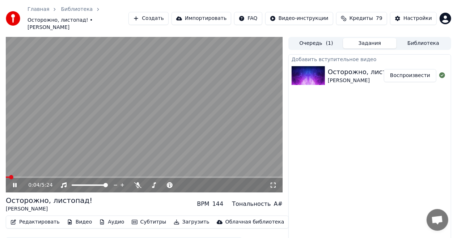
click at [6, 177] on span at bounding box center [144, 177] width 277 height 1
click at [7, 175] on span at bounding box center [9, 177] width 4 height 4
click at [14, 183] on icon at bounding box center [15, 185] width 4 height 4
click at [8, 175] on span at bounding box center [10, 177] width 4 height 4
click at [80, 217] on button "Видео" at bounding box center [79, 222] width 31 height 10
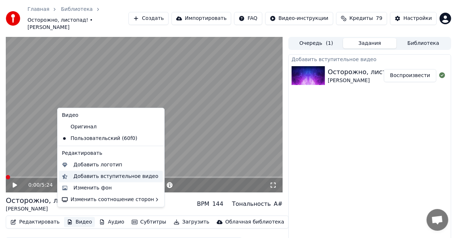
click at [108, 177] on div "Добавить вступительное видео" at bounding box center [115, 176] width 85 height 7
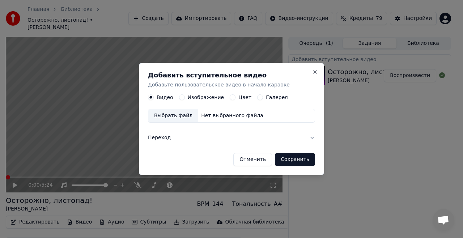
click at [194, 97] on label "Изображение" at bounding box center [206, 97] width 37 height 5
click at [185, 97] on button "Изображение" at bounding box center [182, 97] width 6 height 6
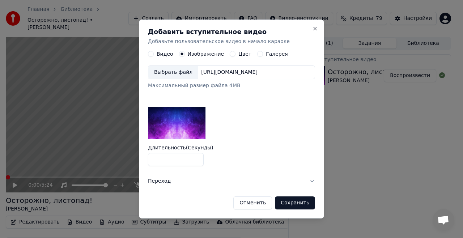
click at [164, 162] on input "*" at bounding box center [176, 159] width 56 height 13
click at [238, 54] on label "Цвет" at bounding box center [244, 53] width 13 height 5
click at [233, 54] on button "Цвет" at bounding box center [233, 54] width 6 height 6
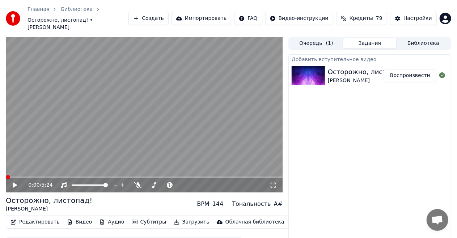
click at [13, 183] on icon at bounding box center [15, 185] width 4 height 5
click at [6, 175] on span at bounding box center [8, 177] width 4 height 4
click at [35, 177] on span at bounding box center [144, 177] width 277 height 1
click at [47, 177] on span at bounding box center [144, 177] width 277 height 1
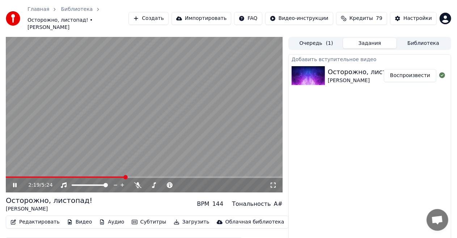
click at [234, 177] on span at bounding box center [144, 177] width 277 height 1
click at [261, 177] on span at bounding box center [144, 177] width 277 height 1
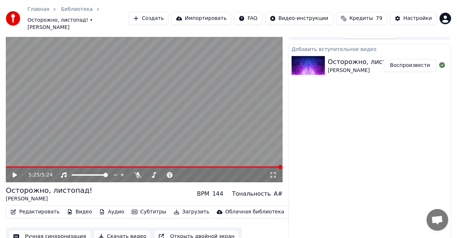
scroll to position [11, 0]
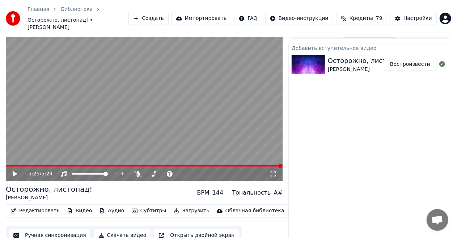
click at [125, 230] on button "Скачать видео" at bounding box center [123, 235] width 58 height 13
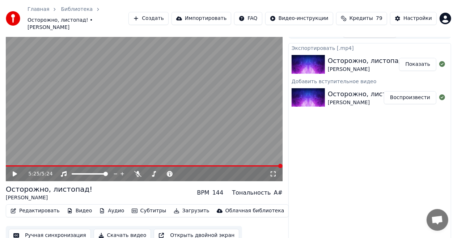
click at [420, 0] on div "Главная Библиотека Осторожно, листопад! • [PERSON_NAME] Создать Импортировать F…" at bounding box center [228, 18] width 457 height 37
click at [425, 60] on button "Показать" at bounding box center [417, 64] width 37 height 13
